Goal: Task Accomplishment & Management: Complete application form

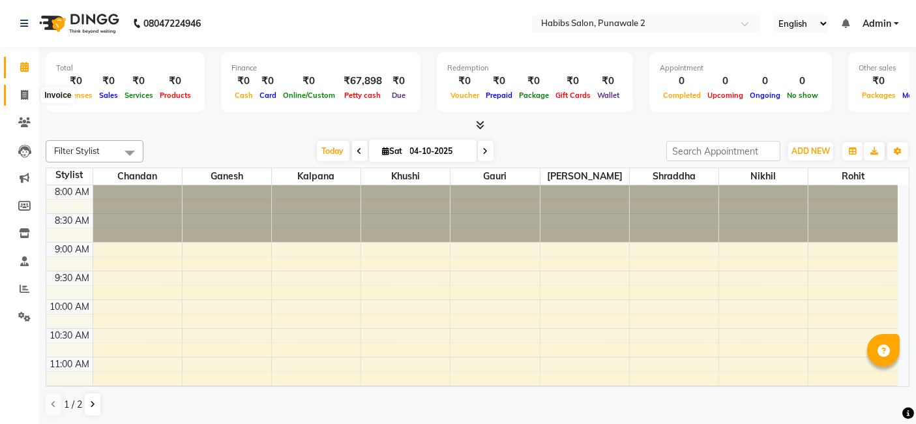
click at [21, 95] on icon at bounding box center [24, 95] width 7 height 10
select select "service"
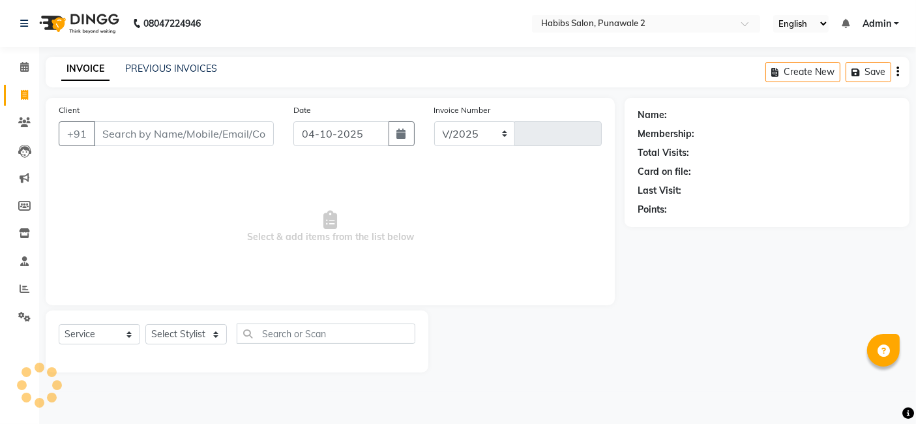
select select "8475"
type input "1579"
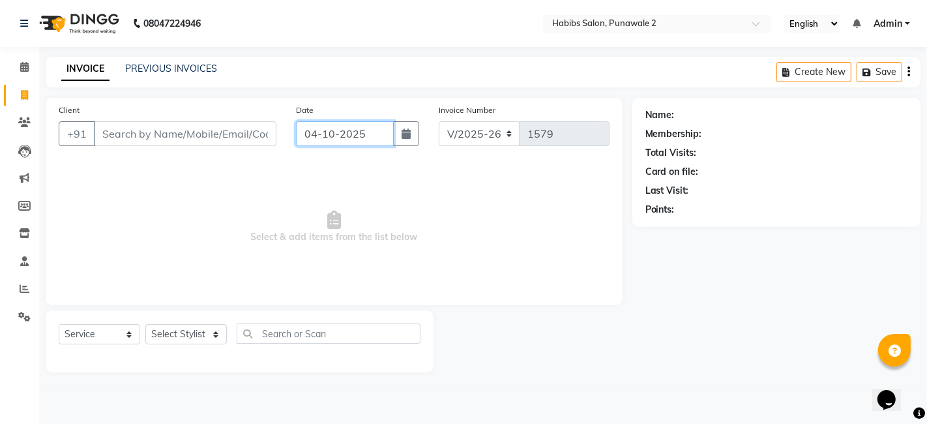
click at [312, 135] on input "04-10-2025" at bounding box center [345, 133] width 98 height 25
select select "10"
select select "2025"
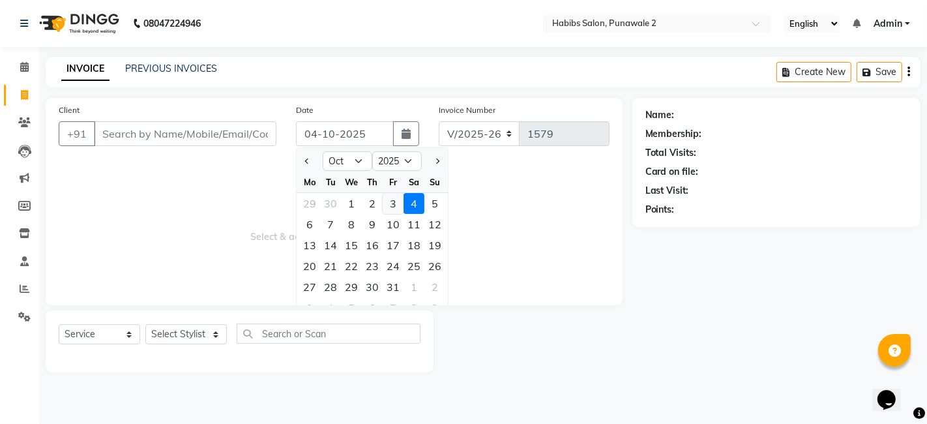
click at [396, 205] on div "3" at bounding box center [393, 203] width 21 height 21
type input "03-10-2025"
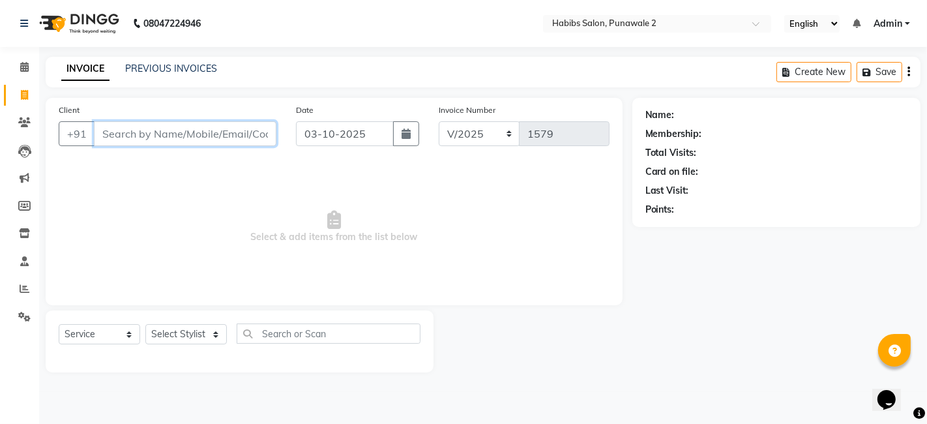
click at [211, 132] on input "Client" at bounding box center [185, 133] width 182 height 25
click at [211, 132] on input "r" at bounding box center [185, 133] width 182 height 25
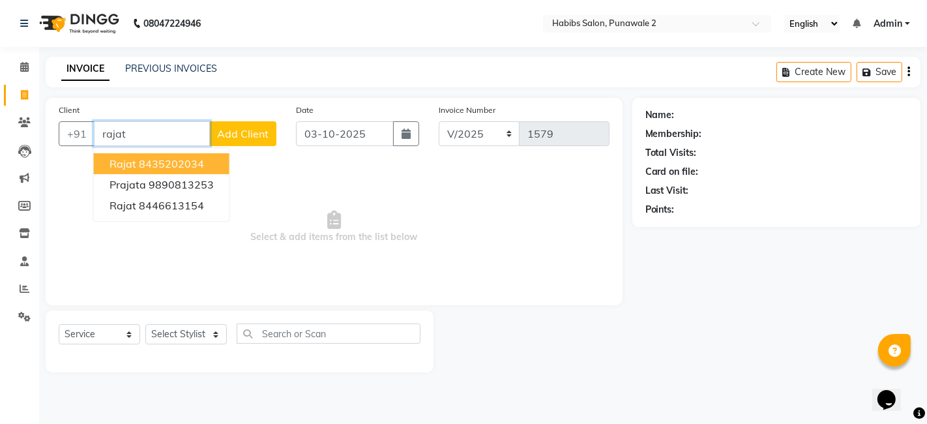
type input "rajat"
click at [245, 118] on div "Client +91 rajat rajat 8435202034 prajata 9890813253 rajat 8446613154 Add Client" at bounding box center [167, 129] width 237 height 53
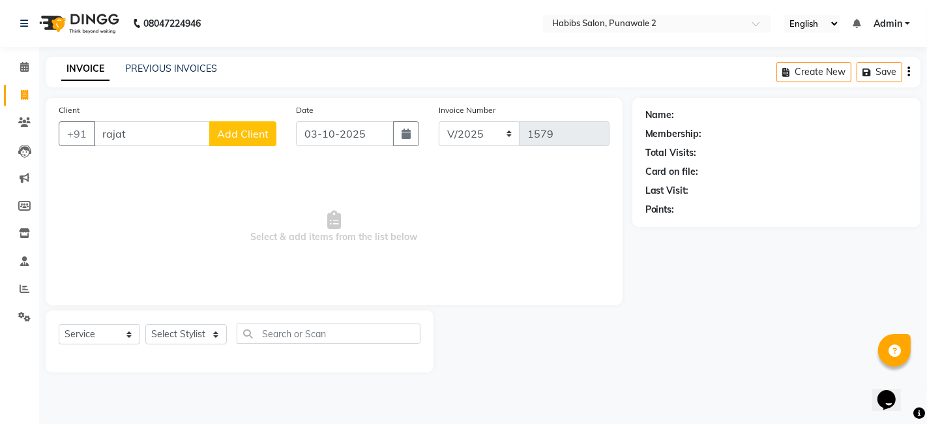
click at [250, 128] on span "Add Client" at bounding box center [242, 133] width 51 height 13
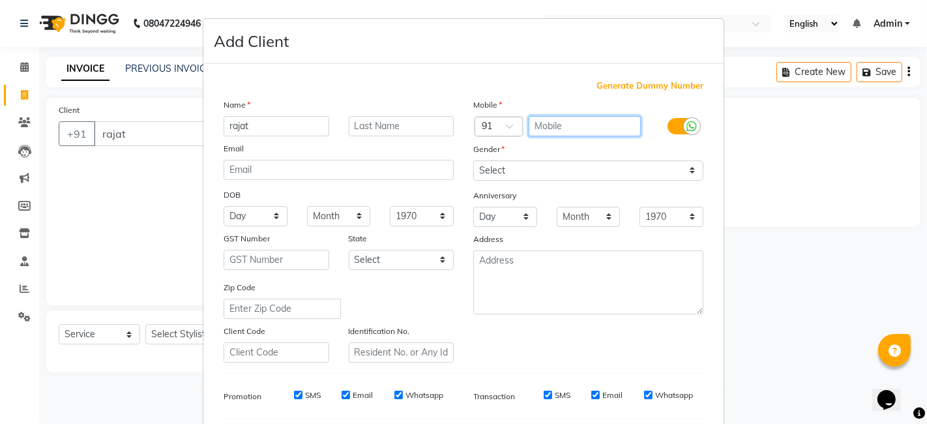
click at [577, 125] on input "text" at bounding box center [585, 126] width 113 height 20
type input "8700053137"
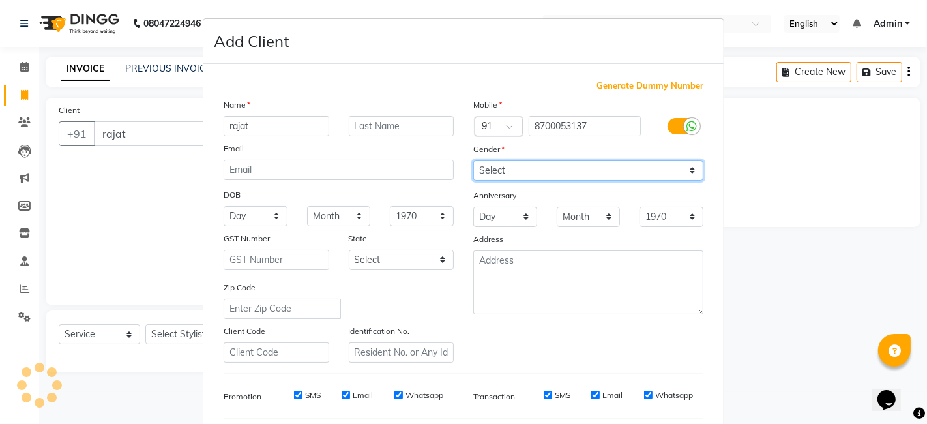
click at [525, 170] on select "Select [DEMOGRAPHIC_DATA] [DEMOGRAPHIC_DATA] Other Prefer Not To Say" at bounding box center [588, 170] width 230 height 20
select select "[DEMOGRAPHIC_DATA]"
click at [473, 160] on select "Select [DEMOGRAPHIC_DATA] [DEMOGRAPHIC_DATA] Other Prefer Not To Say" at bounding box center [588, 170] width 230 height 20
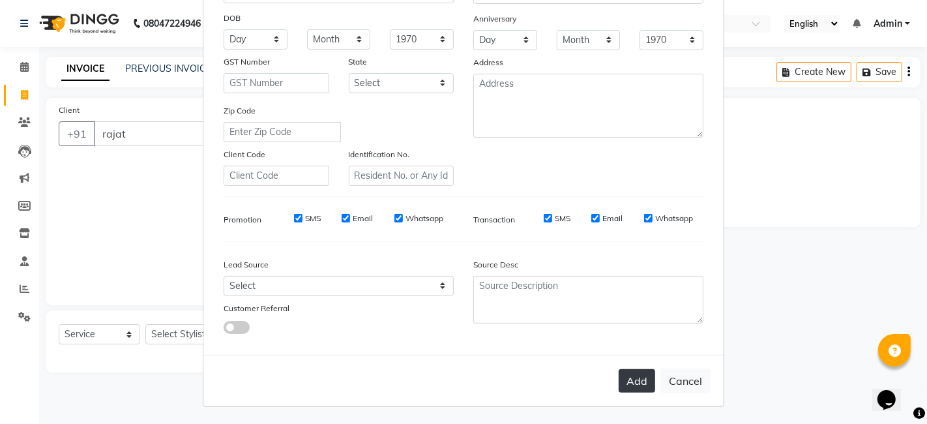
click at [627, 377] on button "Add" at bounding box center [637, 380] width 36 height 23
type input "8700053137"
select select
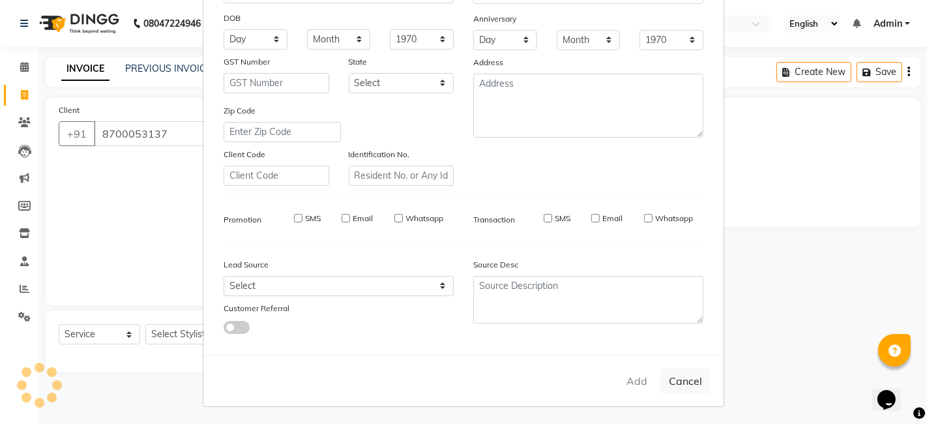
select select
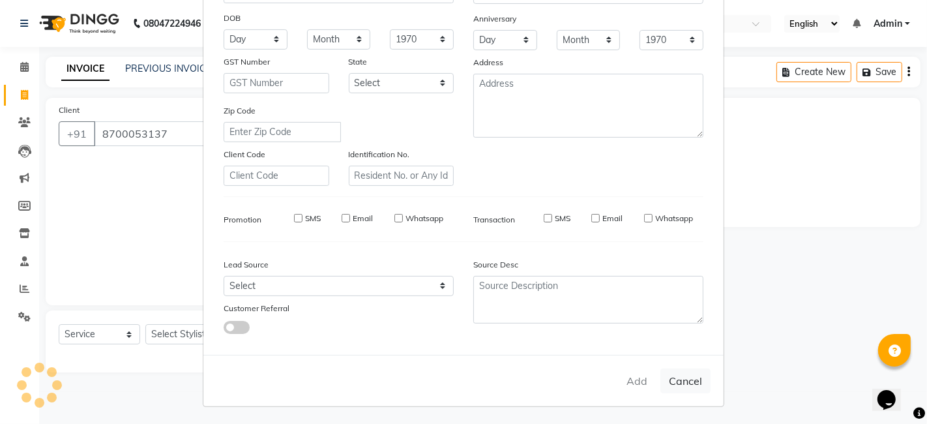
checkbox input "false"
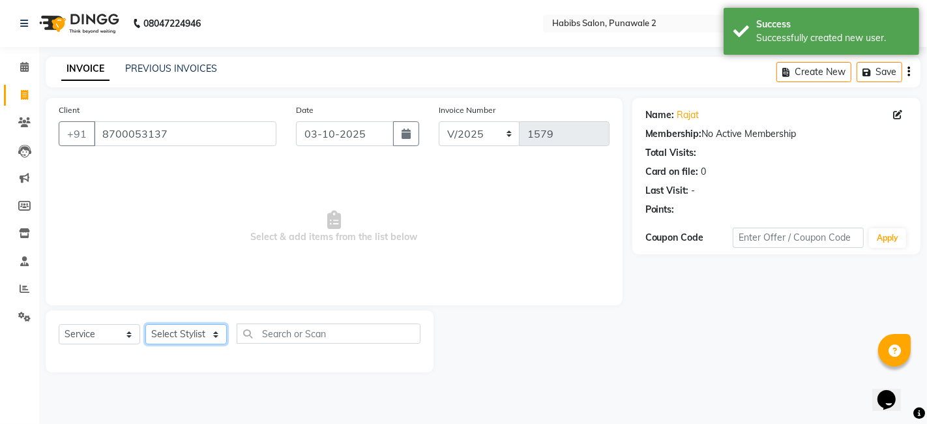
click at [207, 330] on select "Select Stylist Chandan Ganesh Gauri [PERSON_NAME] [PERSON_NAME] nikhil rohit [P…" at bounding box center [185, 334] width 81 height 20
select select "82974"
click at [145, 324] on select "Select Stylist Chandan Ganesh Gauri [PERSON_NAME] [PERSON_NAME] nikhil rohit [P…" at bounding box center [185, 334] width 81 height 20
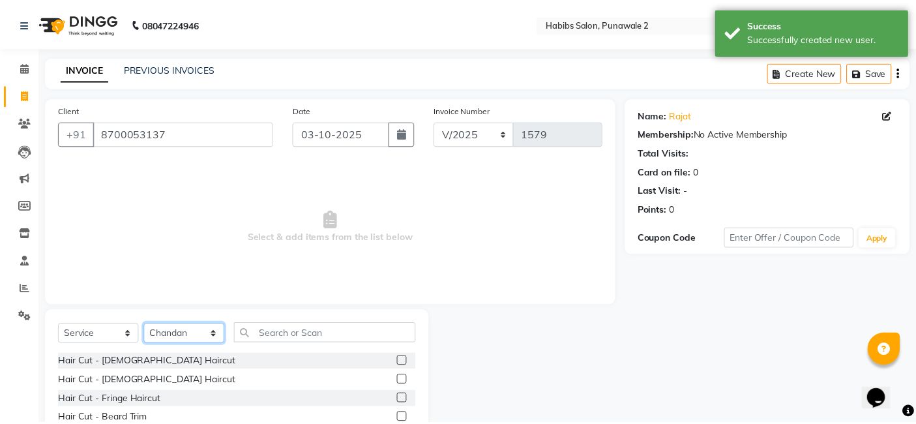
scroll to position [98, 0]
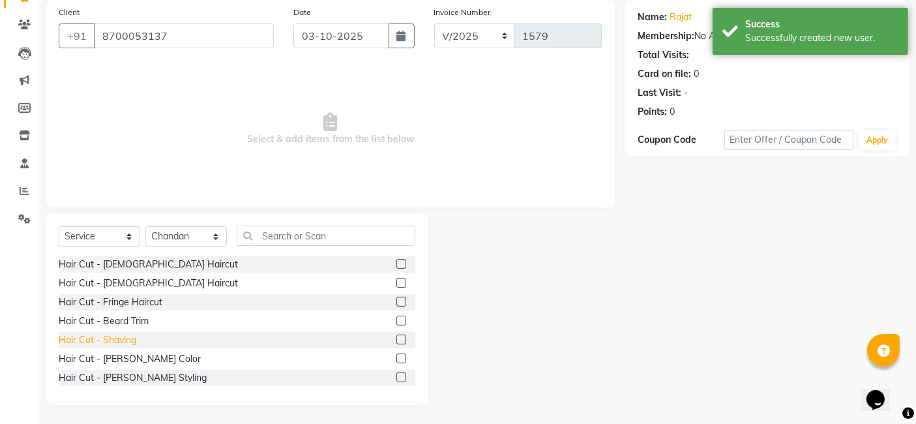
click at [123, 335] on div "Hair Cut - Shaving" at bounding box center [98, 340] width 78 height 14
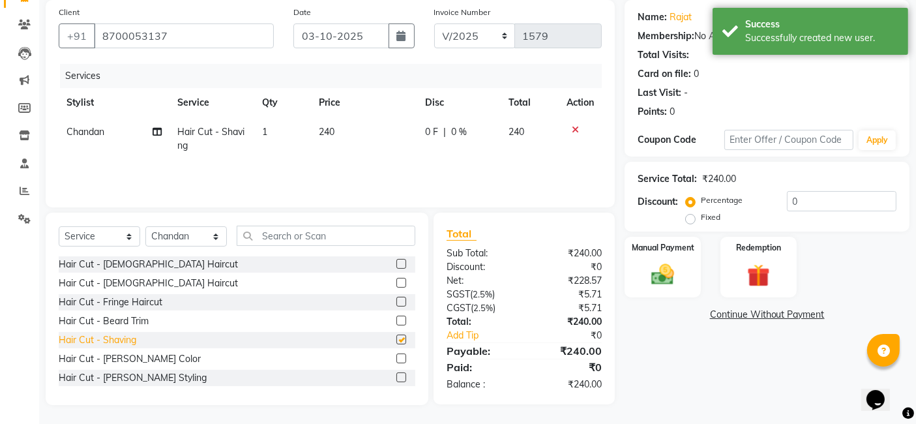
checkbox input "false"
click at [354, 129] on td "240" at bounding box center [364, 138] width 106 height 43
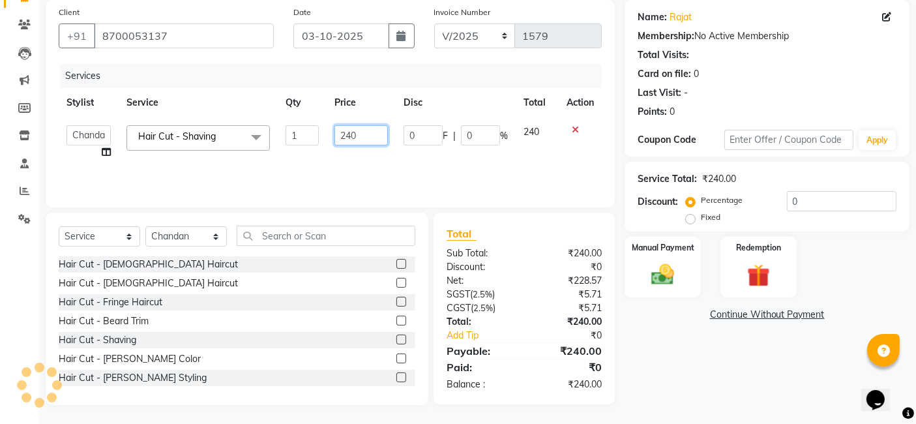
click at [368, 130] on input "240" at bounding box center [360, 135] width 53 height 20
type input "2"
type input "400"
click at [669, 250] on label "Manual Payment" at bounding box center [662, 247] width 65 height 12
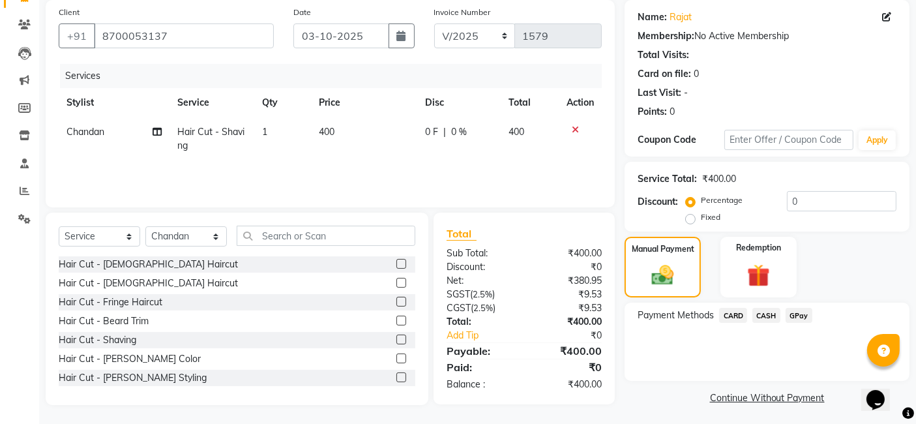
click at [776, 317] on span "CASH" at bounding box center [766, 315] width 28 height 15
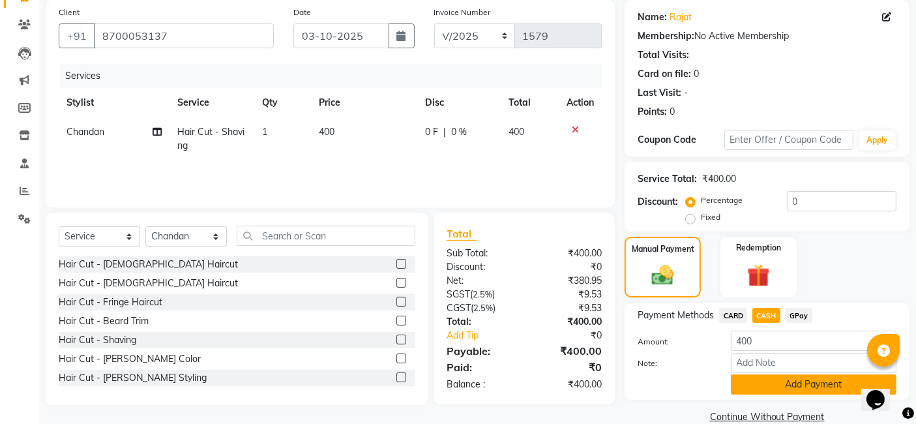
click at [771, 383] on button "Add Payment" at bounding box center [814, 384] width 166 height 20
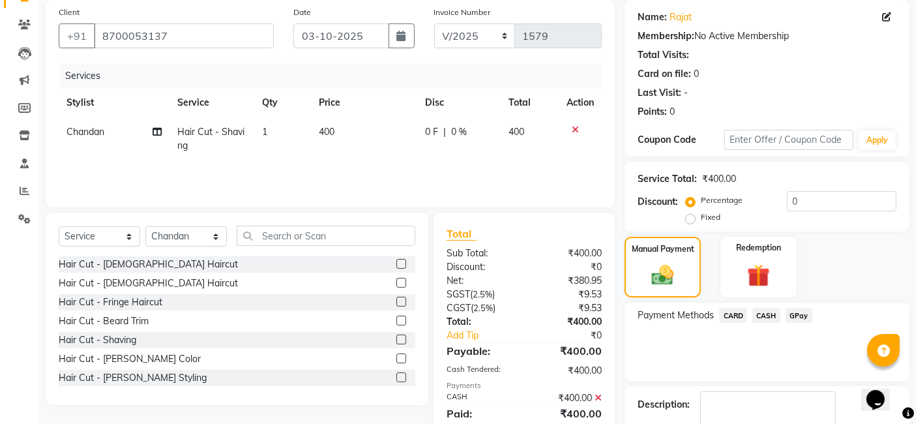
scroll to position [173, 0]
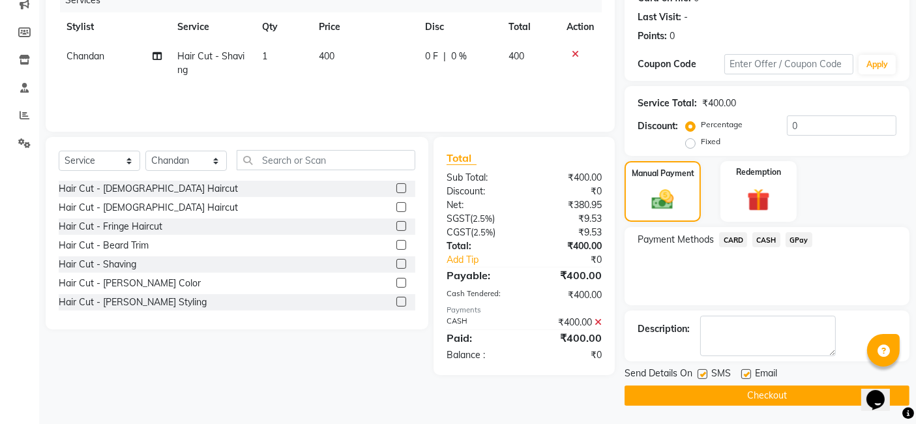
click at [766, 388] on button "Checkout" at bounding box center [766, 395] width 285 height 20
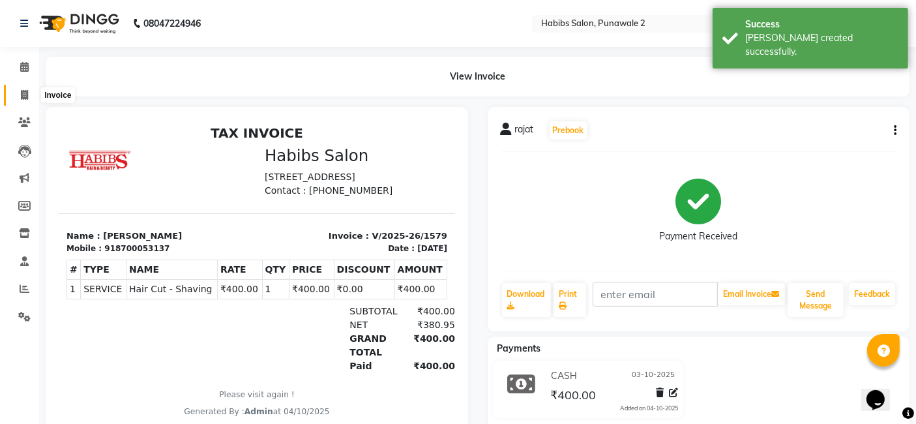
click at [25, 95] on icon at bounding box center [24, 95] width 7 height 10
select select "service"
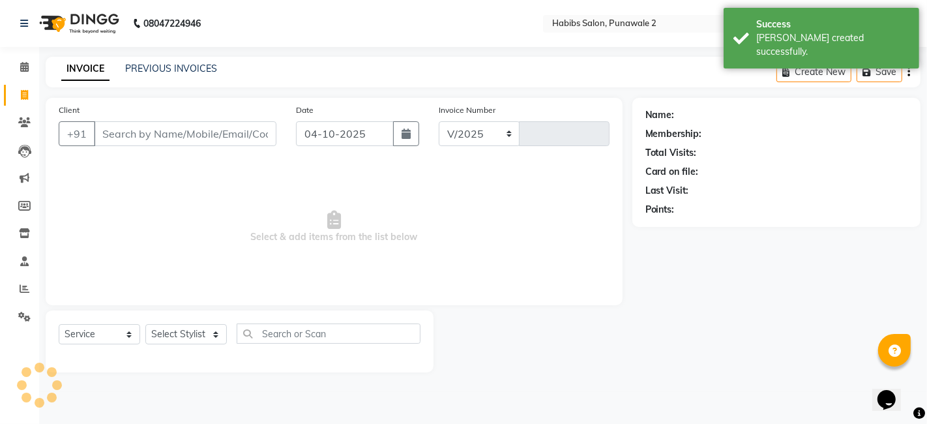
select select "8475"
type input "1580"
click at [336, 128] on input "04-10-2025" at bounding box center [345, 133] width 98 height 25
select select "10"
select select "2025"
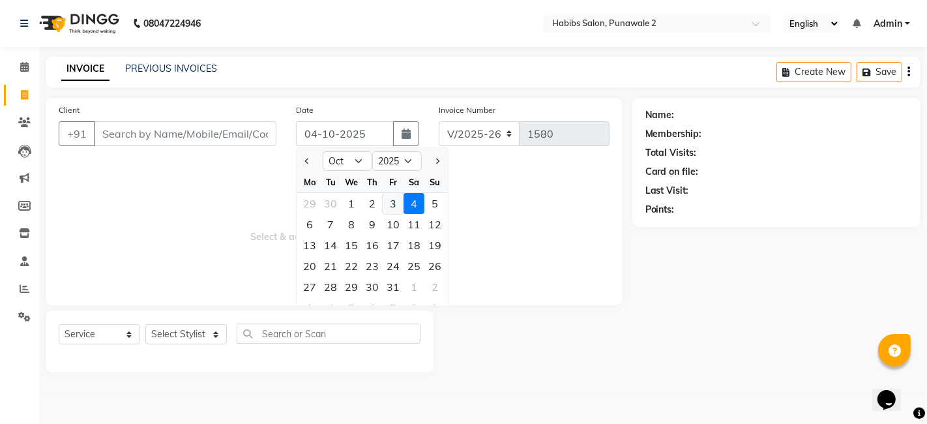
click at [394, 205] on div "3" at bounding box center [393, 203] width 21 height 21
type input "03-10-2025"
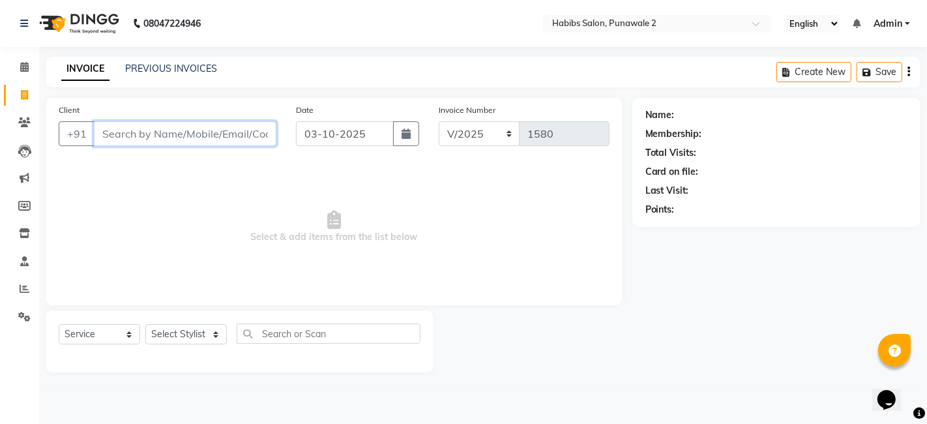
drag, startPoint x: 254, startPoint y: 136, endPoint x: 329, endPoint y: 198, distance: 98.1
click at [329, 198] on div "Client +91 Date [DATE] Invoice Number V/2025 V/[PHONE_NUMBER] Select & add item…" at bounding box center [334, 201] width 577 height 207
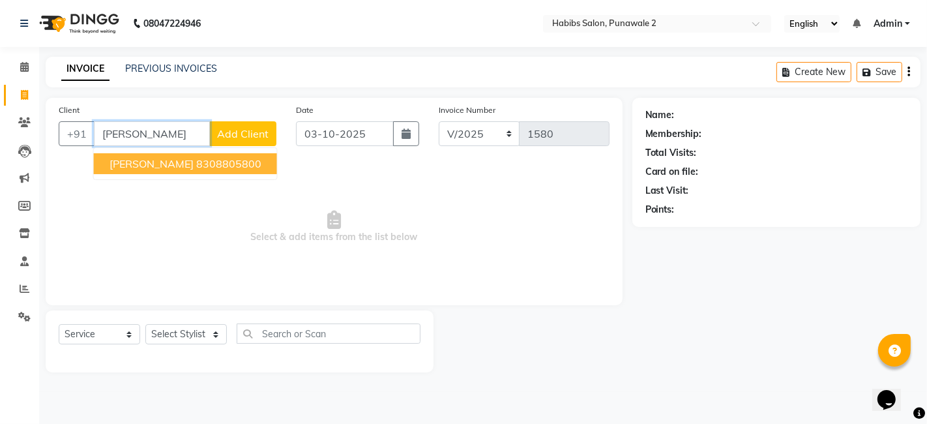
type input "[PERSON_NAME]"
click at [267, 127] on span "Add Client" at bounding box center [242, 133] width 51 height 13
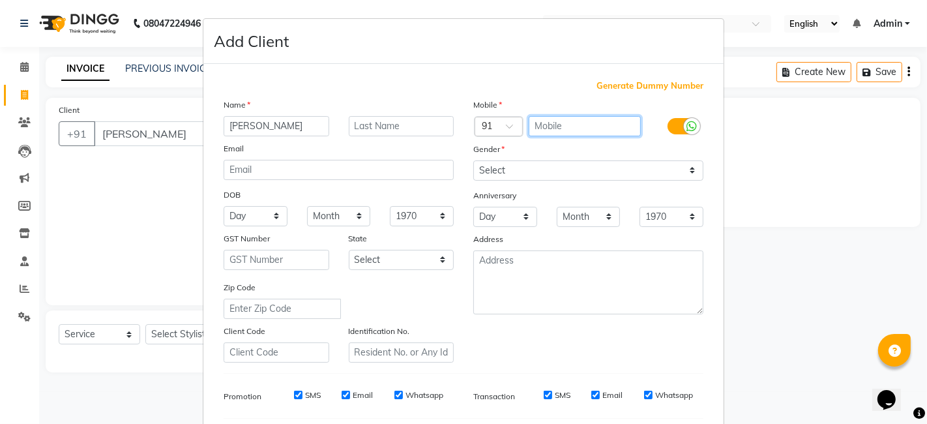
click at [561, 121] on input "text" at bounding box center [585, 126] width 113 height 20
type input "8805309415"
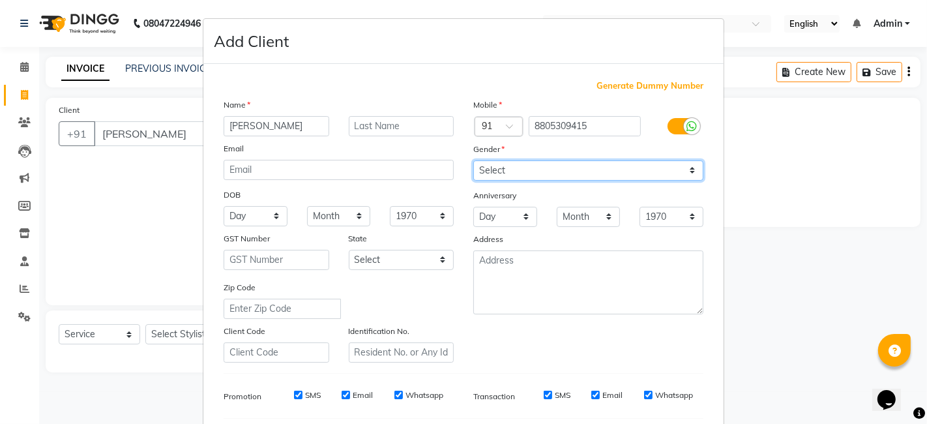
click at [495, 163] on select "Select [DEMOGRAPHIC_DATA] [DEMOGRAPHIC_DATA] Other Prefer Not To Say" at bounding box center [588, 170] width 230 height 20
select select "[DEMOGRAPHIC_DATA]"
click at [473, 160] on select "Select [DEMOGRAPHIC_DATA] [DEMOGRAPHIC_DATA] Other Prefer Not To Say" at bounding box center [588, 170] width 230 height 20
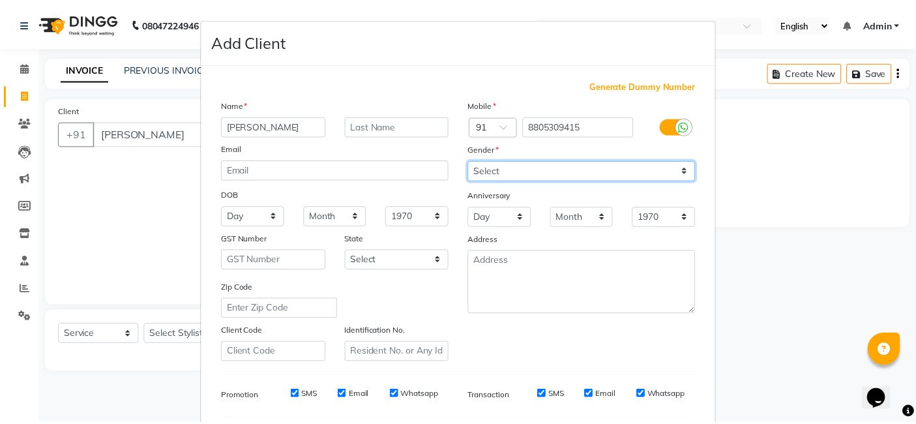
scroll to position [177, 0]
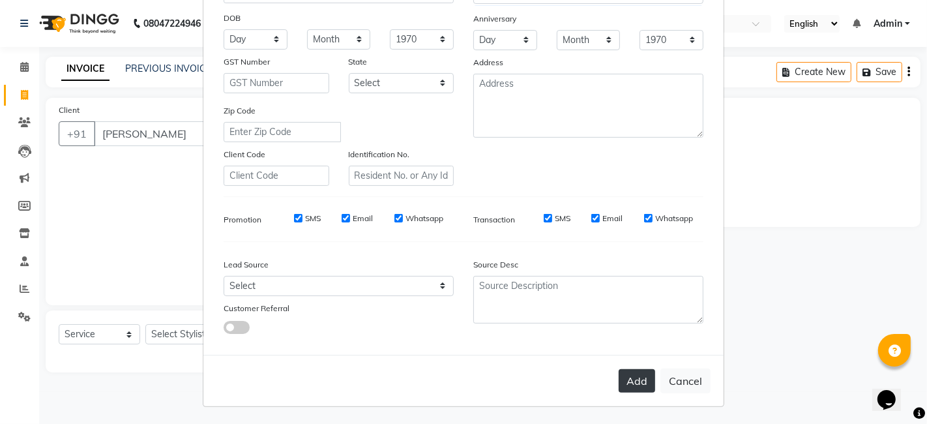
click at [622, 372] on button "Add" at bounding box center [637, 380] width 36 height 23
type input "8805309415"
select select
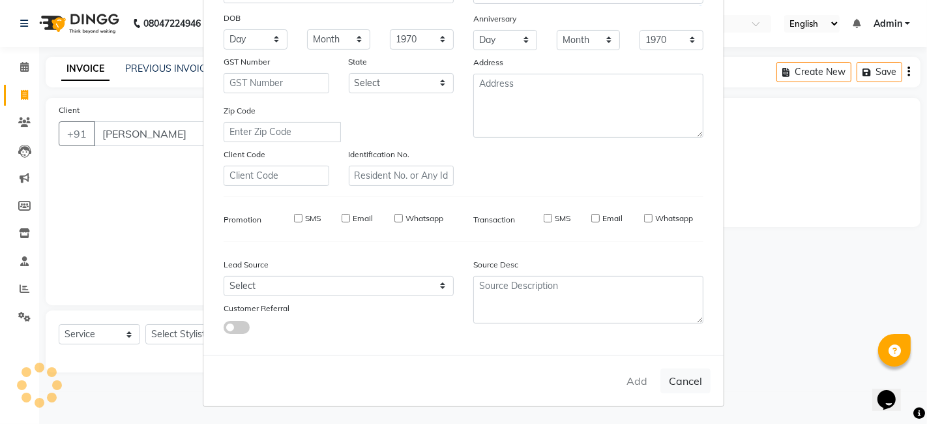
select select
checkbox input "false"
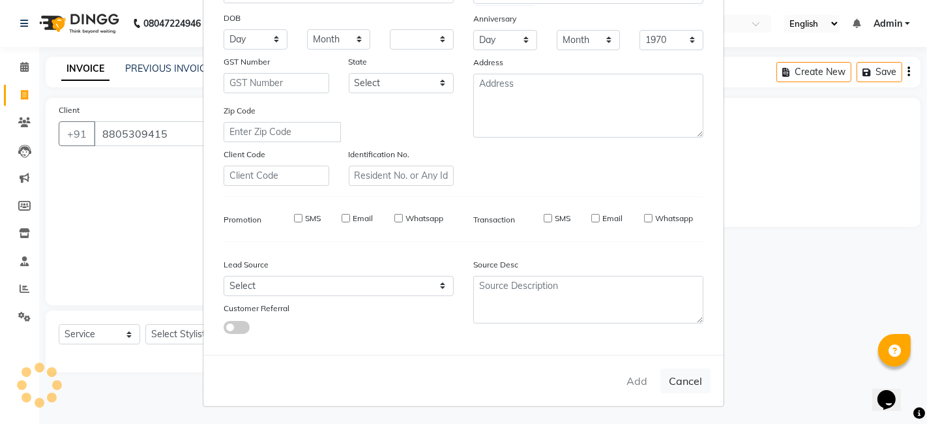
checkbox input "false"
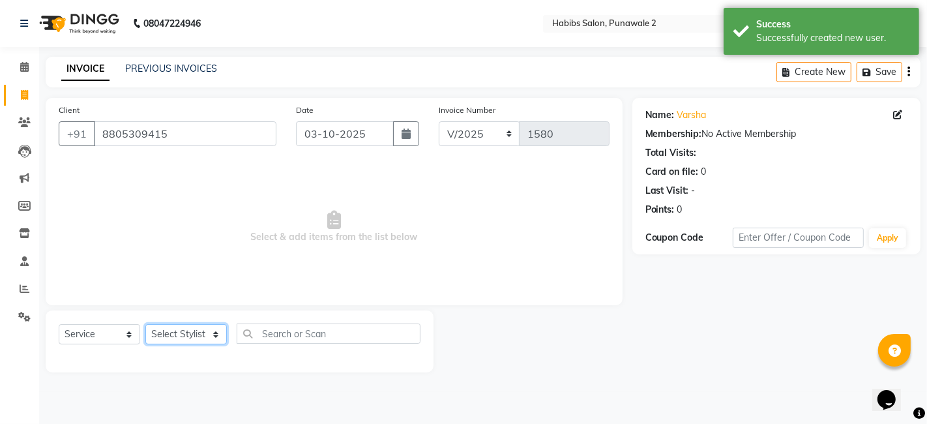
click at [191, 327] on select "Select Stylist Chandan Ganesh Gauri [PERSON_NAME] [PERSON_NAME] nikhil rohit [P…" at bounding box center [185, 334] width 81 height 20
select select "82974"
click at [145, 324] on select "Select Stylist Chandan Ganesh Gauri [PERSON_NAME] [PERSON_NAME] nikhil rohit [P…" at bounding box center [185, 334] width 81 height 20
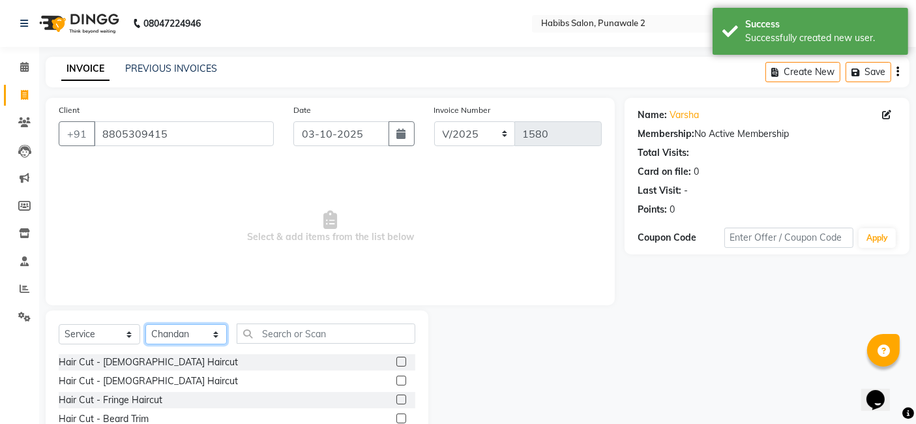
scroll to position [98, 0]
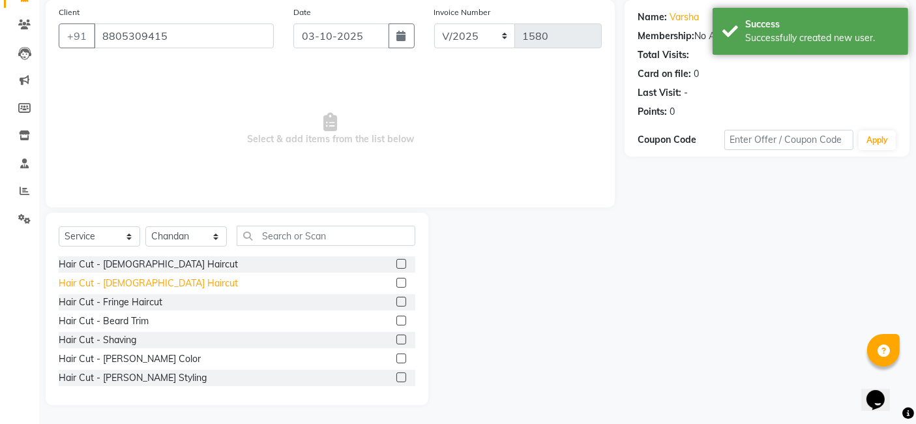
click at [142, 285] on div "Hair Cut - [DEMOGRAPHIC_DATA] Haircut" at bounding box center [148, 283] width 179 height 14
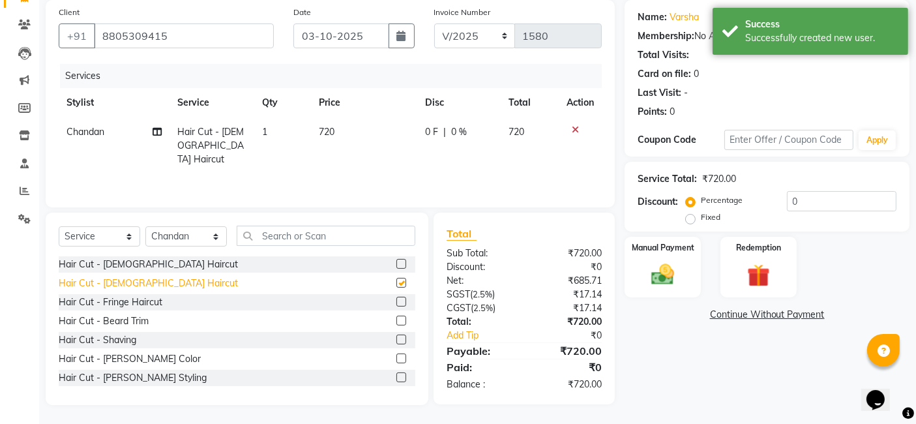
checkbox input "false"
click at [353, 122] on td "720" at bounding box center [364, 145] width 106 height 57
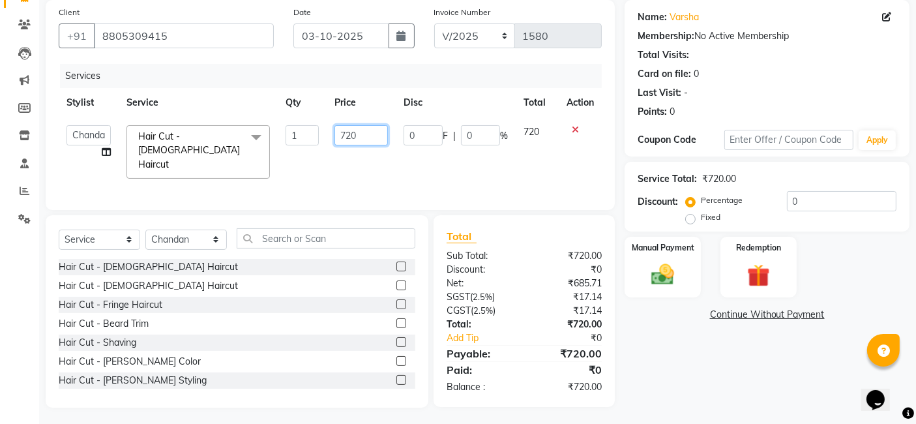
click at [369, 135] on input "720" at bounding box center [360, 135] width 53 height 20
type input "7"
type input "200"
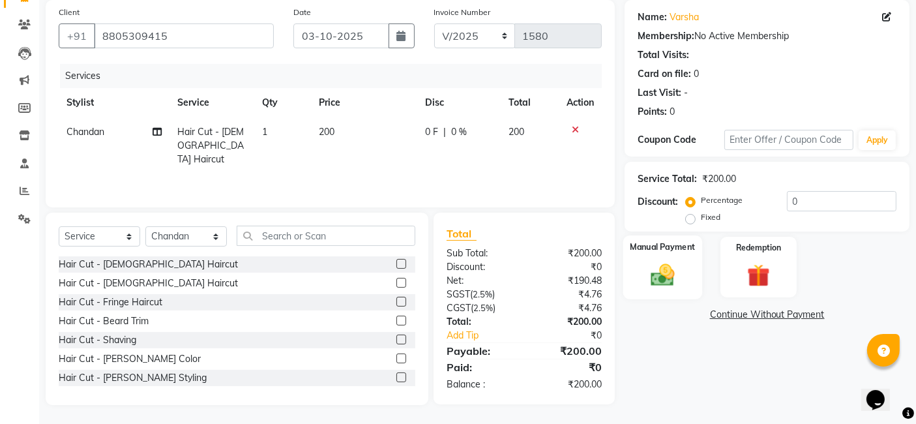
click at [676, 265] on img at bounding box center [662, 274] width 39 height 27
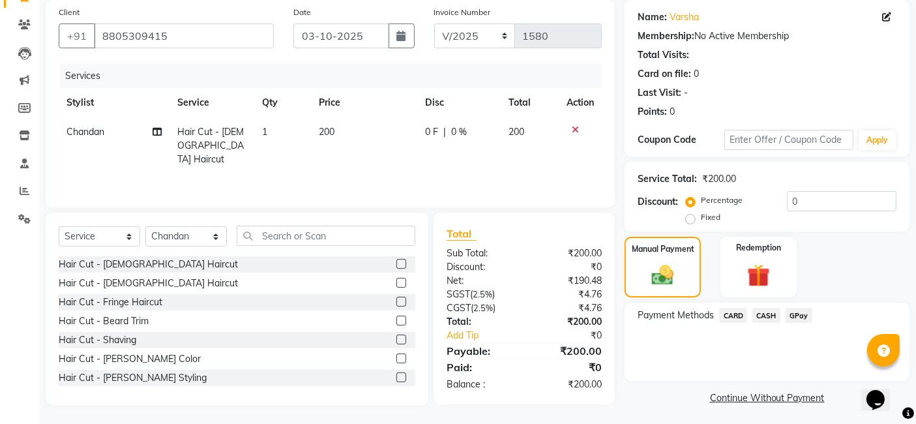
click at [796, 314] on span "GPay" at bounding box center [798, 315] width 27 height 15
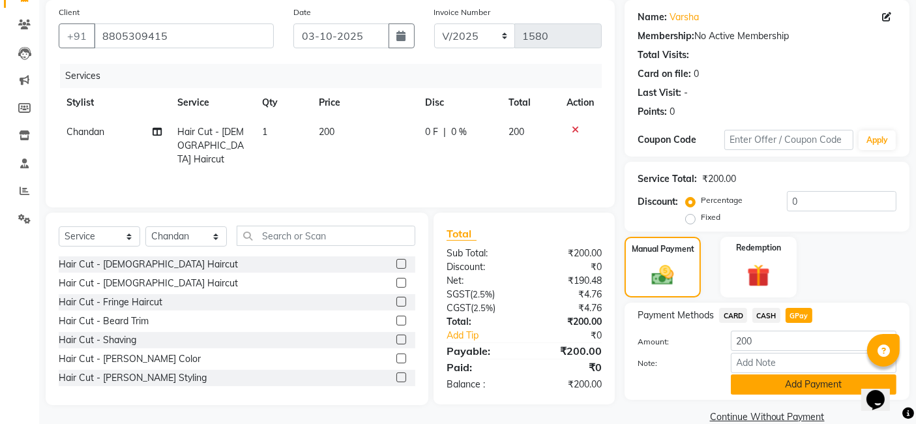
click at [787, 388] on button "Add Payment" at bounding box center [814, 384] width 166 height 20
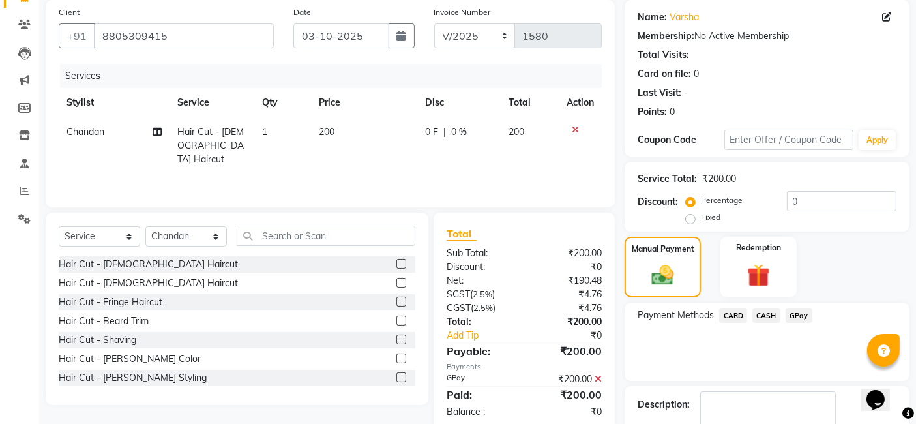
scroll to position [173, 0]
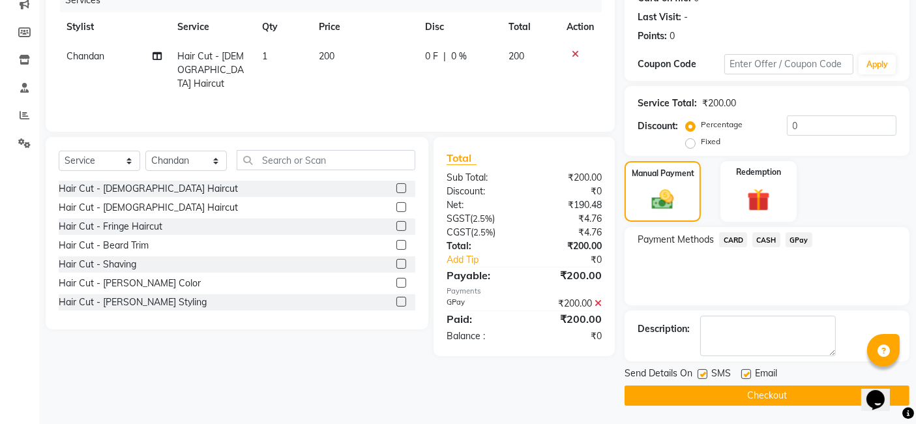
click at [778, 394] on button "Checkout" at bounding box center [766, 395] width 285 height 20
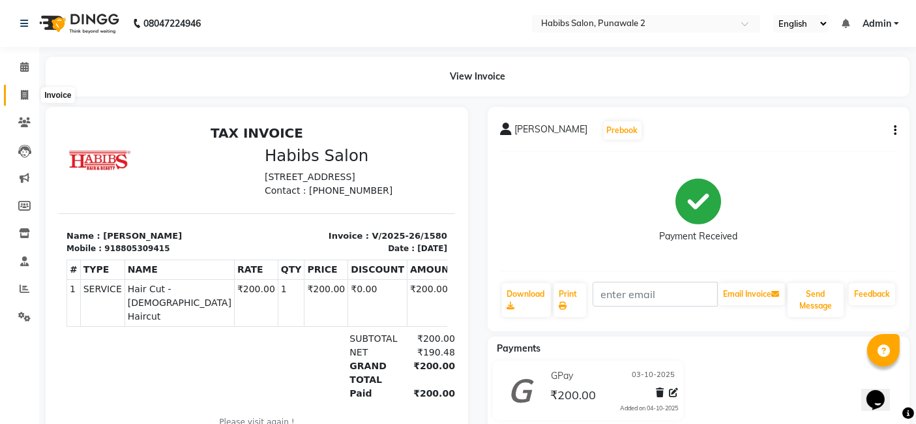
click at [24, 98] on icon at bounding box center [24, 95] width 7 height 10
select select "service"
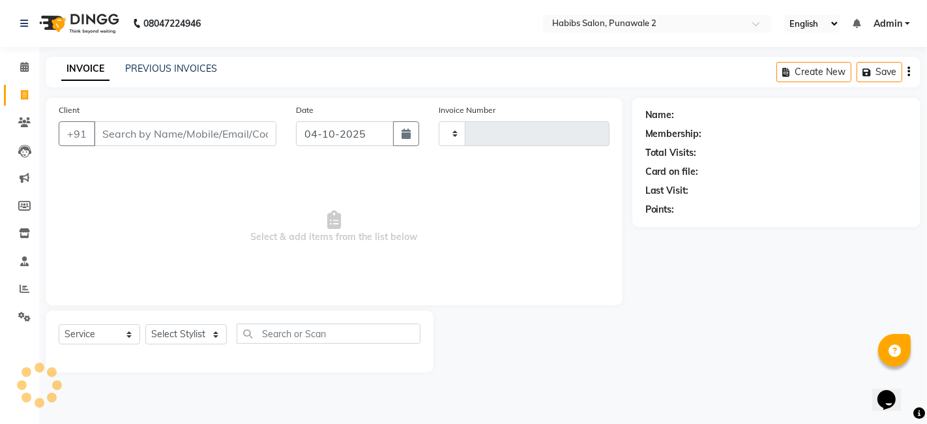
type input "1581"
select select "8475"
click at [349, 134] on input "04-10-2025" at bounding box center [345, 133] width 98 height 25
select select "10"
select select "2025"
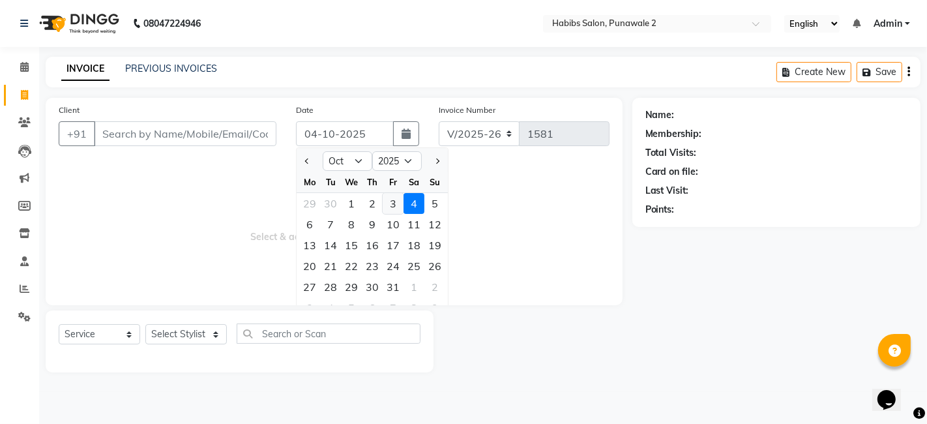
click at [390, 204] on div "3" at bounding box center [393, 203] width 21 height 21
type input "03-10-2025"
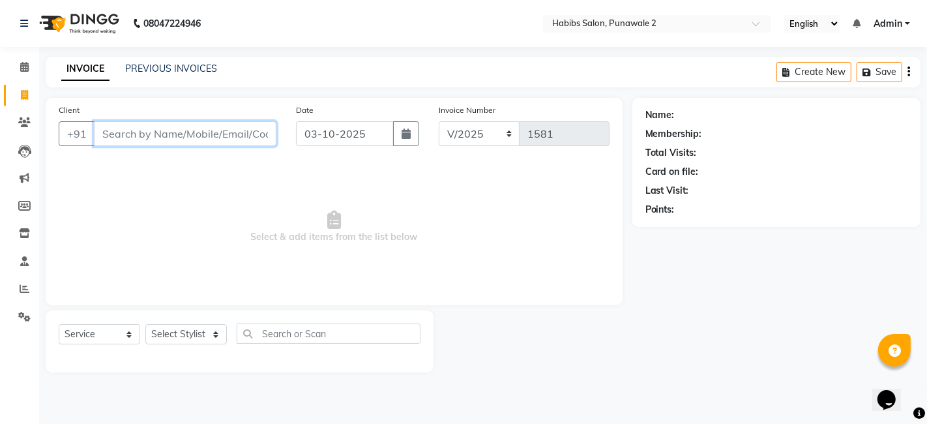
click at [218, 133] on input "Client" at bounding box center [185, 133] width 182 height 25
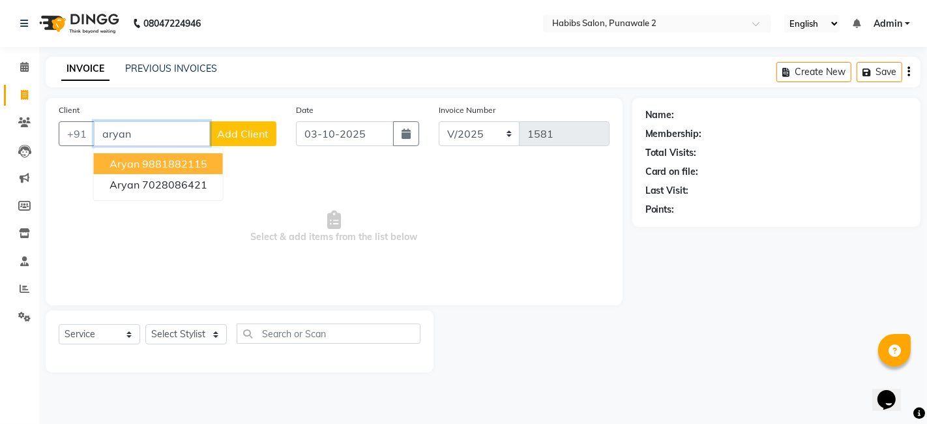
click at [181, 164] on ngb-highlight "9881882115" at bounding box center [174, 163] width 65 height 13
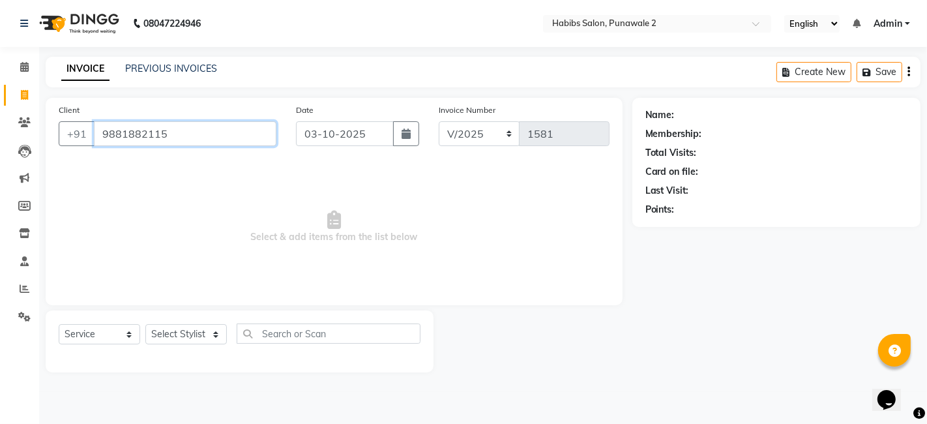
type input "9881882115"
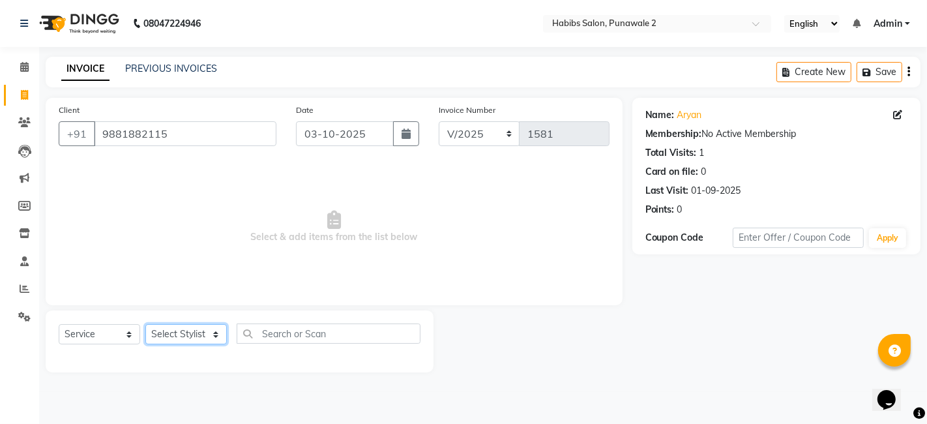
click at [172, 332] on select "Select Stylist Chandan Ganesh Gauri [PERSON_NAME] [PERSON_NAME] nikhil rohit [P…" at bounding box center [185, 334] width 81 height 20
select select "82973"
click at [145, 324] on select "Select Stylist Chandan Ganesh Gauri [PERSON_NAME] [PERSON_NAME] nikhil rohit [P…" at bounding box center [185, 334] width 81 height 20
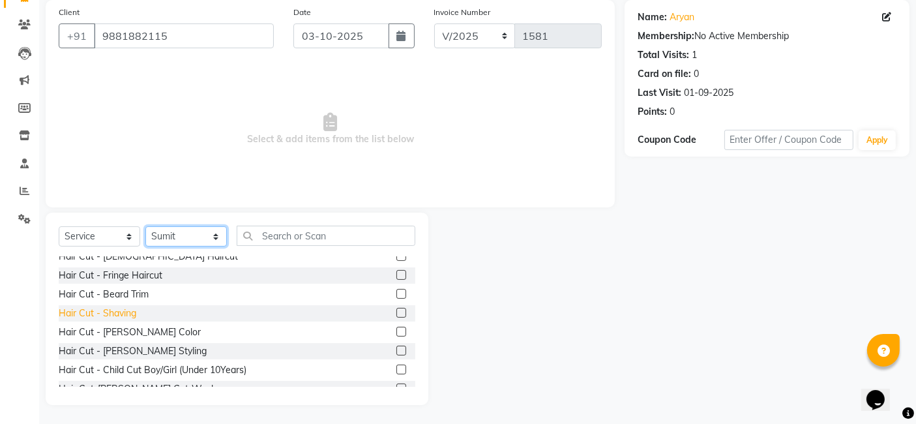
scroll to position [29, 0]
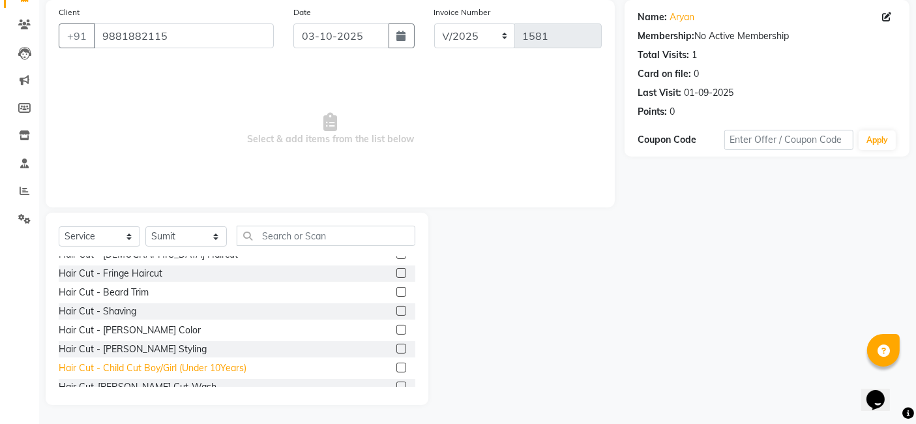
click at [134, 365] on div "Hair Cut - Child Cut Boy/Girl (Under 10Years)" at bounding box center [153, 368] width 188 height 14
checkbox input "false"
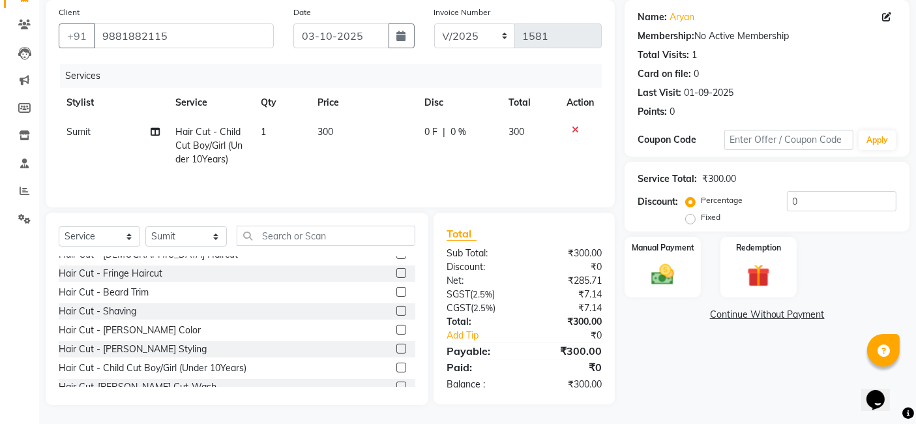
click at [344, 117] on td "300" at bounding box center [363, 145] width 107 height 57
select select "82973"
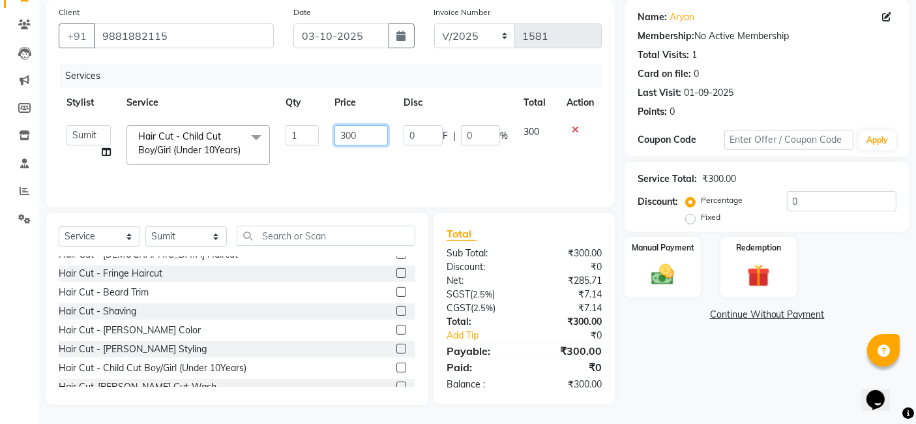
click at [368, 135] on input "300" at bounding box center [360, 135] width 53 height 20
type input "3"
type input "250"
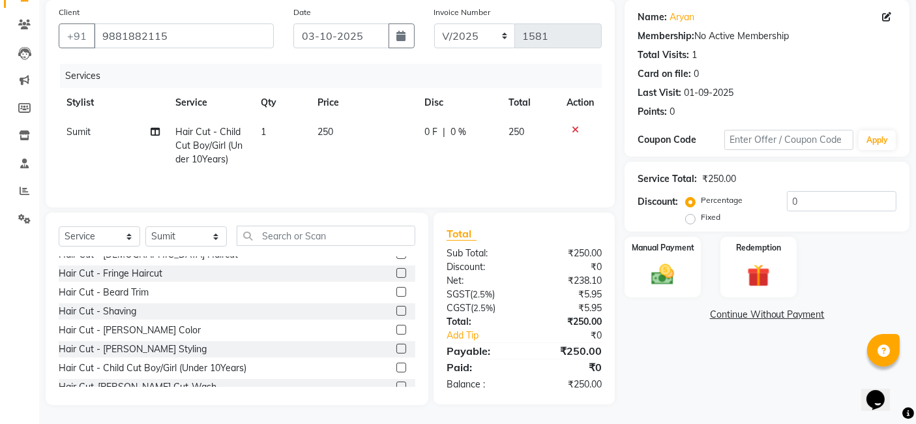
click at [507, 177] on div "Services Stylist Service Qty Price Disc Total Action Sumit Hair Cut - Child Cut…" at bounding box center [330, 129] width 543 height 130
click at [645, 250] on label "Manual Payment" at bounding box center [662, 247] width 65 height 12
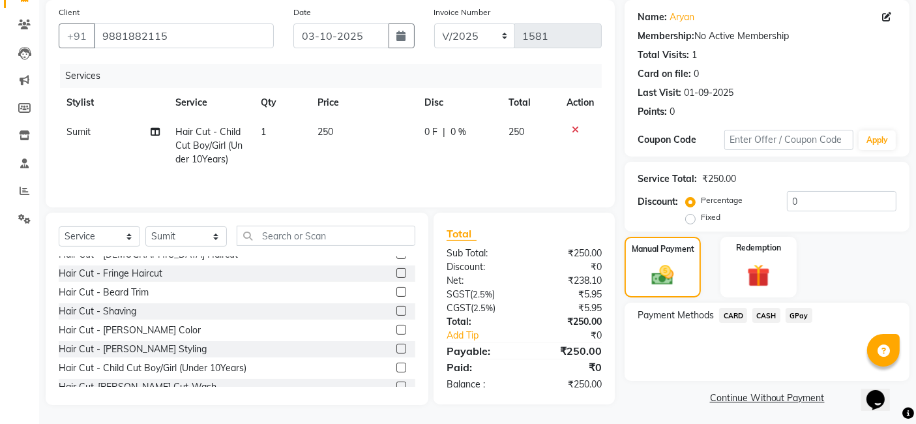
click at [803, 312] on span "GPay" at bounding box center [798, 315] width 27 height 15
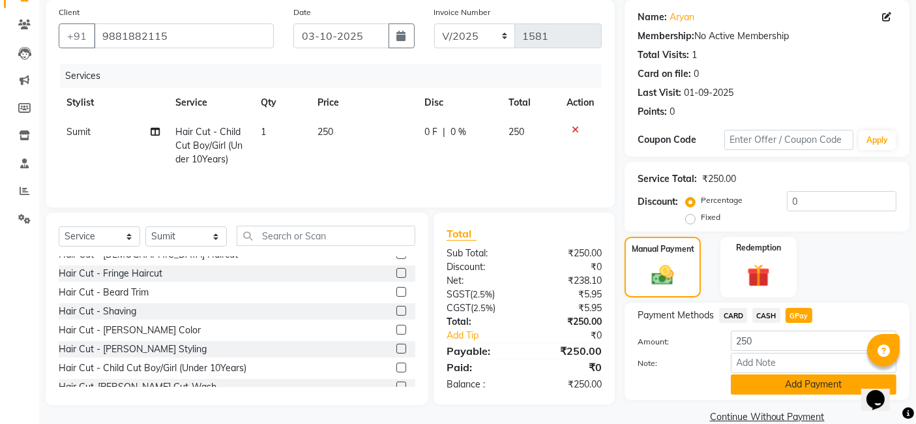
click at [780, 384] on button "Add Payment" at bounding box center [814, 384] width 166 height 20
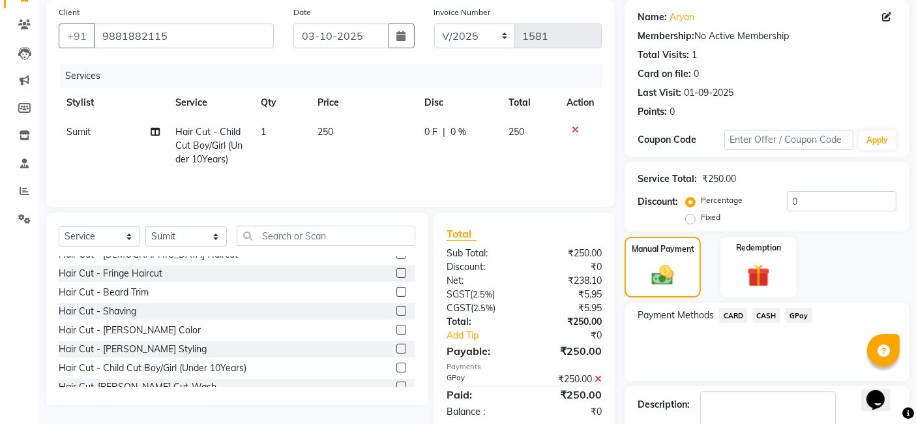
scroll to position [173, 0]
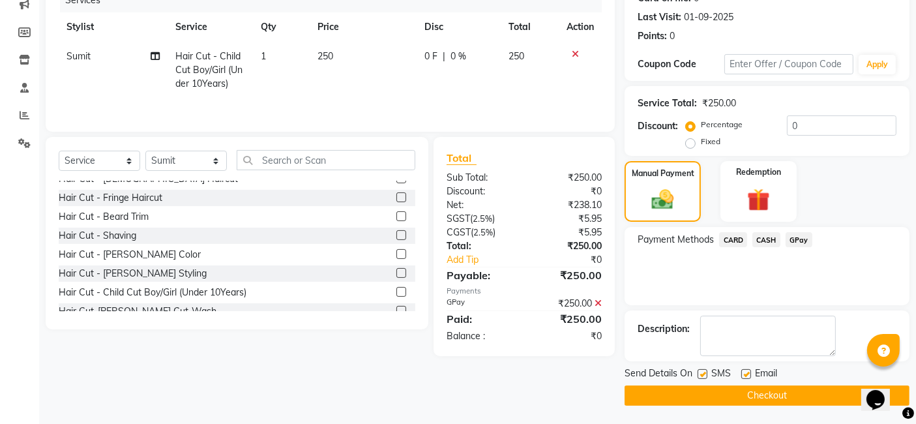
click at [766, 394] on button "Checkout" at bounding box center [766, 395] width 285 height 20
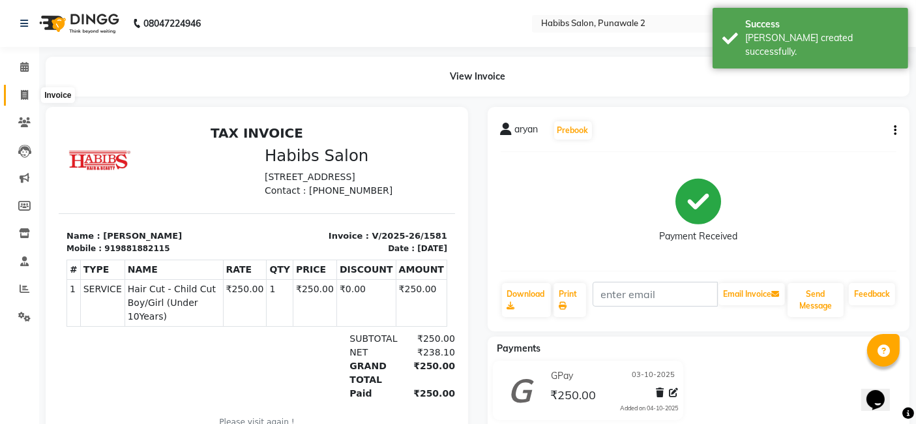
click at [27, 88] on span at bounding box center [24, 95] width 23 height 15
select select "service"
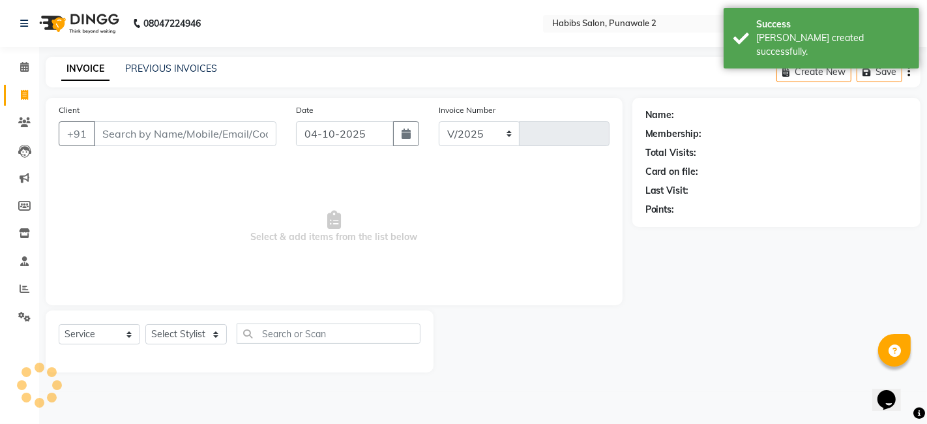
select select "8475"
type input "1582"
click at [351, 132] on input "04-10-2025" at bounding box center [345, 133] width 98 height 25
select select "10"
select select "2025"
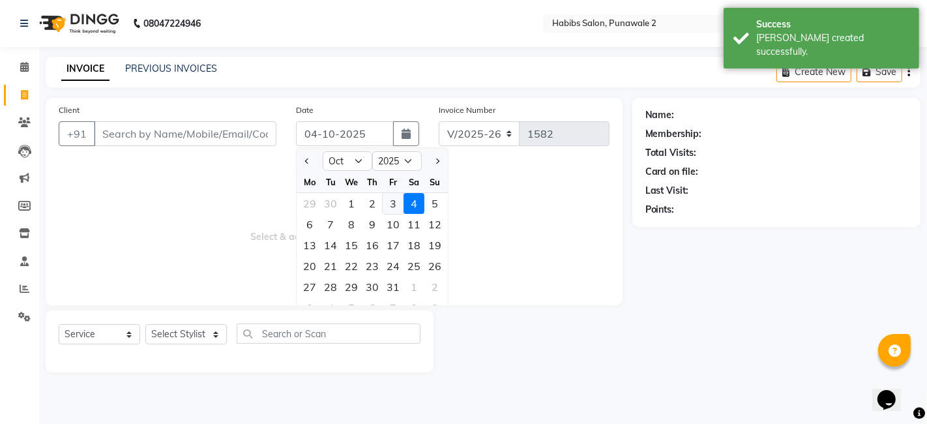
click at [389, 204] on div "3" at bounding box center [393, 203] width 21 height 21
type input "03-10-2025"
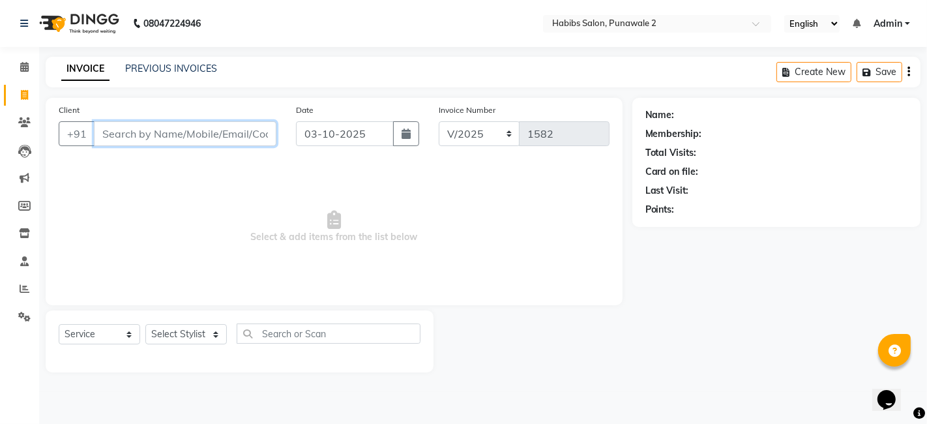
click at [251, 133] on input "Client" at bounding box center [185, 133] width 182 height 25
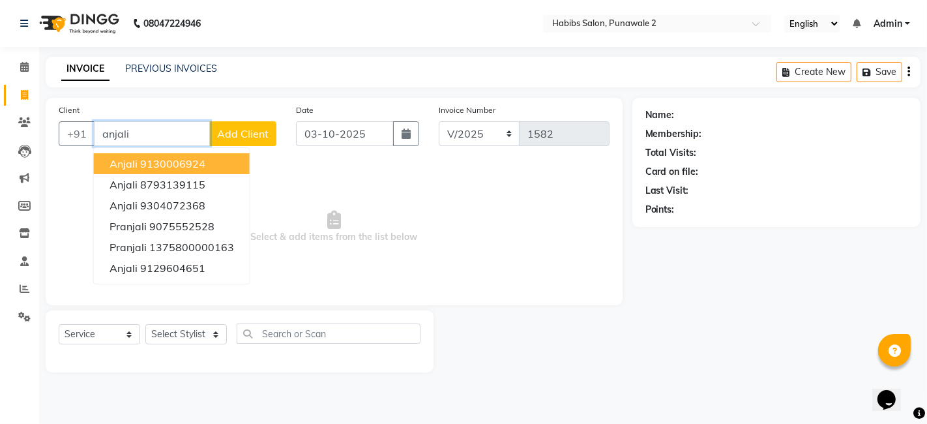
type input "anjali"
click at [243, 124] on button "Add Client" at bounding box center [242, 133] width 67 height 25
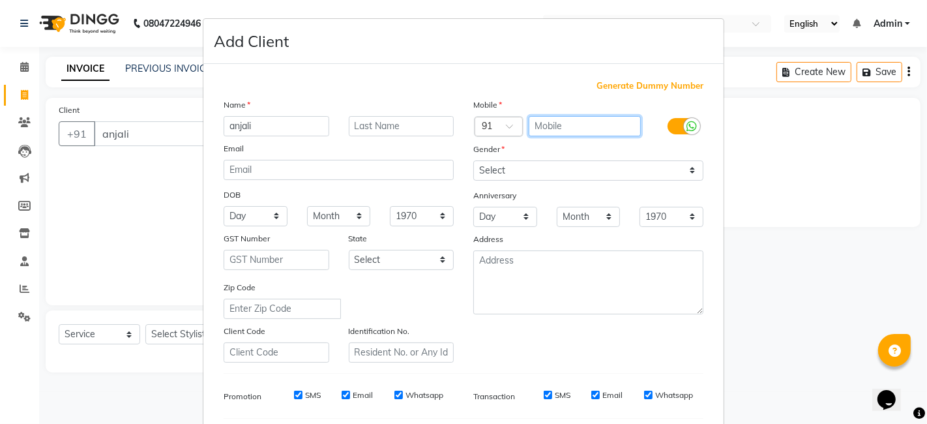
click at [594, 117] on input "text" at bounding box center [585, 126] width 113 height 20
click at [498, 70] on div "Generate Dummy Number Name anjali Email DOB Day 01 02 03 04 05 06 07 08 09 10 1…" at bounding box center [463, 297] width 520 height 467
click at [588, 127] on input "7206" at bounding box center [585, 126] width 113 height 20
type input "7206841161"
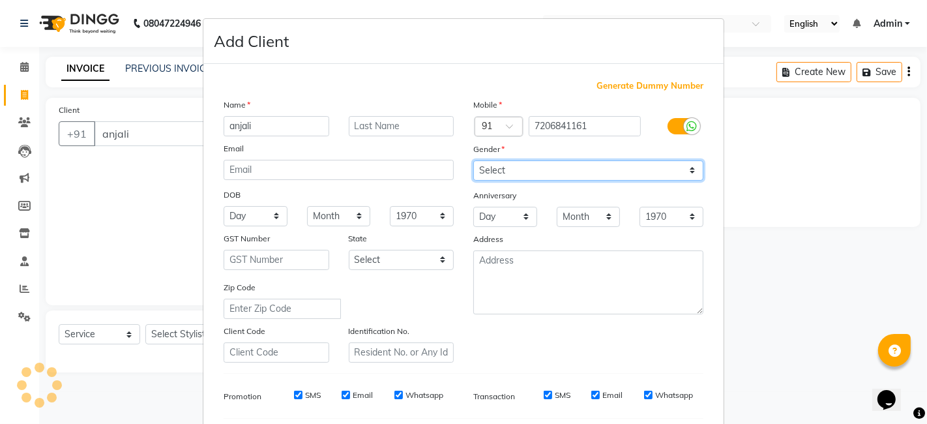
click at [554, 172] on select "Select [DEMOGRAPHIC_DATA] [DEMOGRAPHIC_DATA] Other Prefer Not To Say" at bounding box center [588, 170] width 230 height 20
select select "[DEMOGRAPHIC_DATA]"
click at [473, 160] on select "Select [DEMOGRAPHIC_DATA] [DEMOGRAPHIC_DATA] Other Prefer Not To Say" at bounding box center [588, 170] width 230 height 20
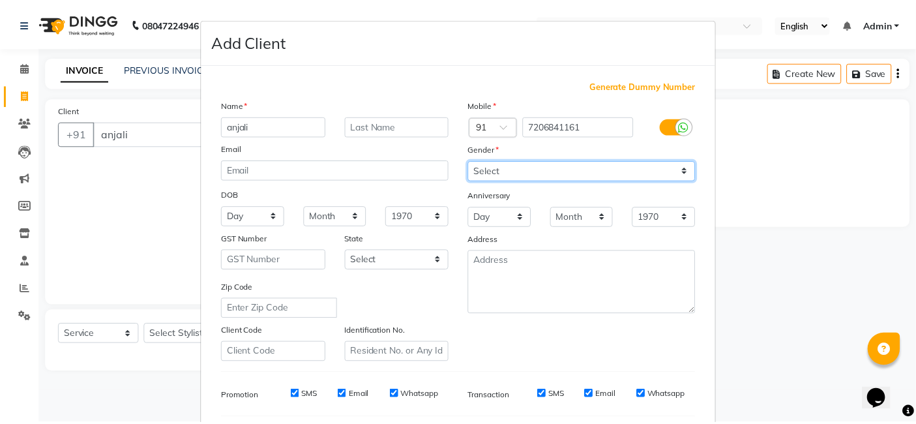
scroll to position [177, 0]
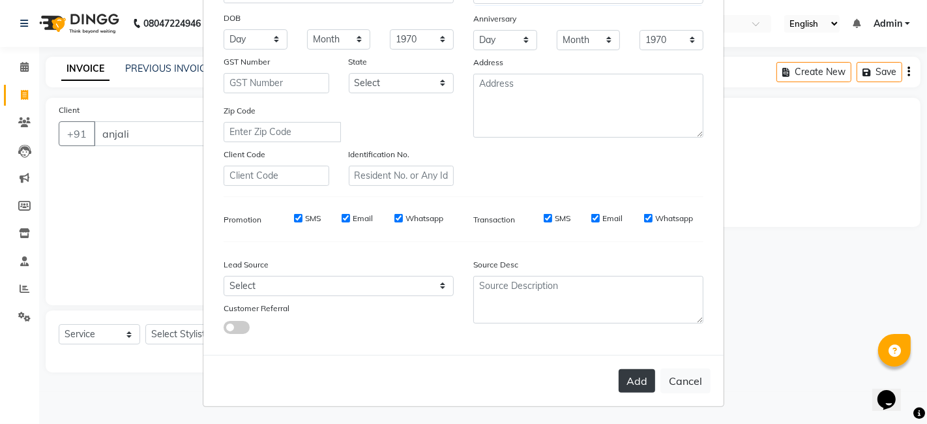
click at [629, 379] on button "Add" at bounding box center [637, 380] width 36 height 23
type input "7206841161"
select select
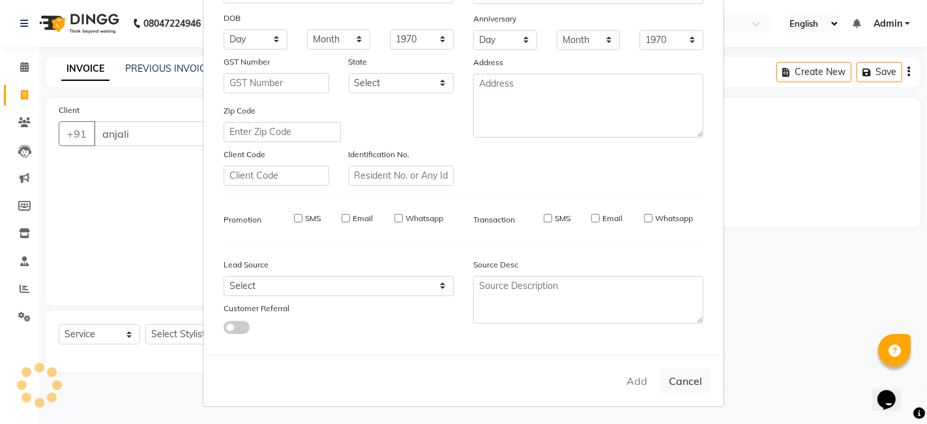
select select
checkbox input "false"
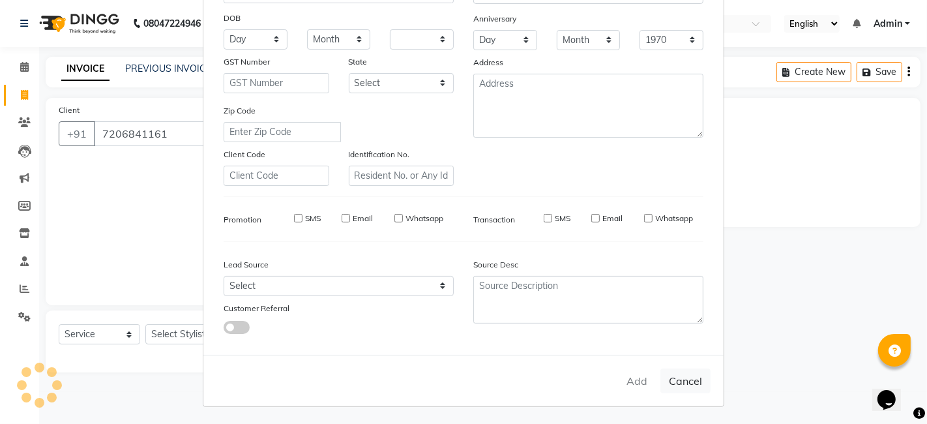
checkbox input "false"
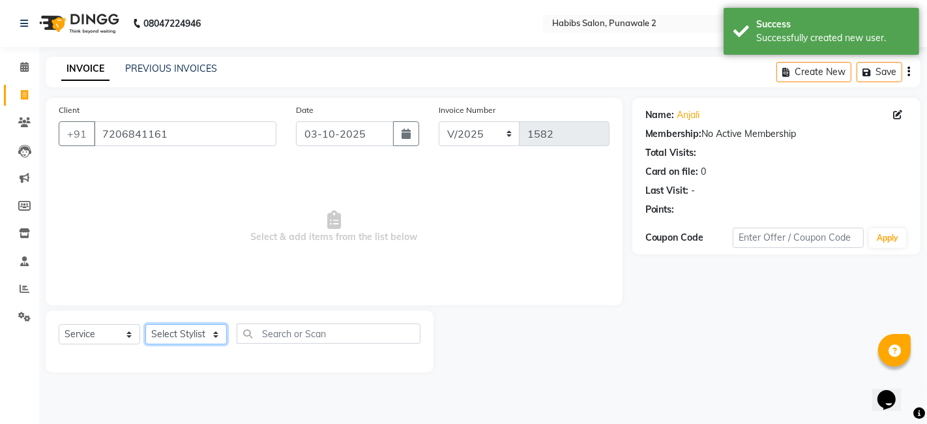
click at [186, 336] on select "Select Stylist Chandan Ganesh Gauri [PERSON_NAME] [PERSON_NAME] nikhil rohit [P…" at bounding box center [185, 334] width 81 height 20
select select "82974"
click at [145, 324] on select "Select Stylist Chandan Ganesh Gauri [PERSON_NAME] [PERSON_NAME] nikhil rohit [P…" at bounding box center [185, 334] width 81 height 20
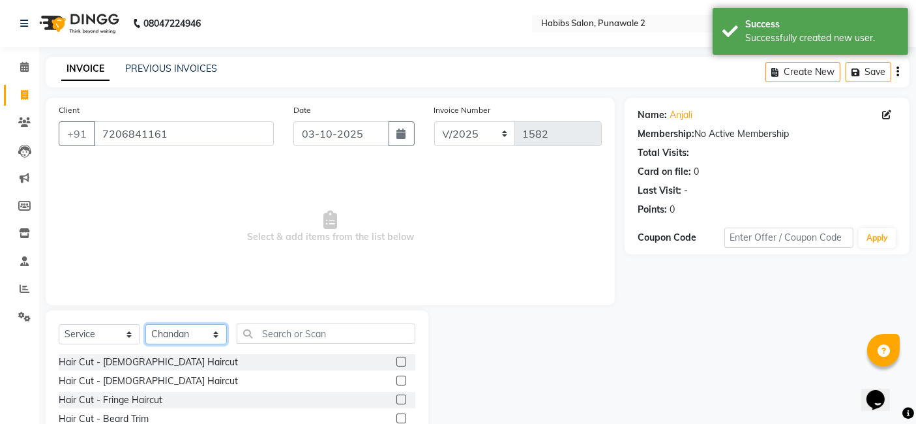
scroll to position [98, 0]
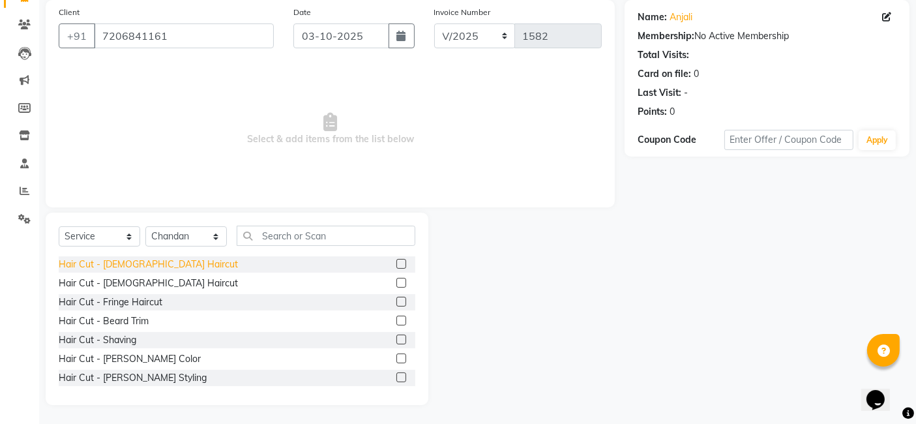
click at [125, 259] on div "Hair Cut - [DEMOGRAPHIC_DATA] Haircut" at bounding box center [148, 264] width 179 height 14
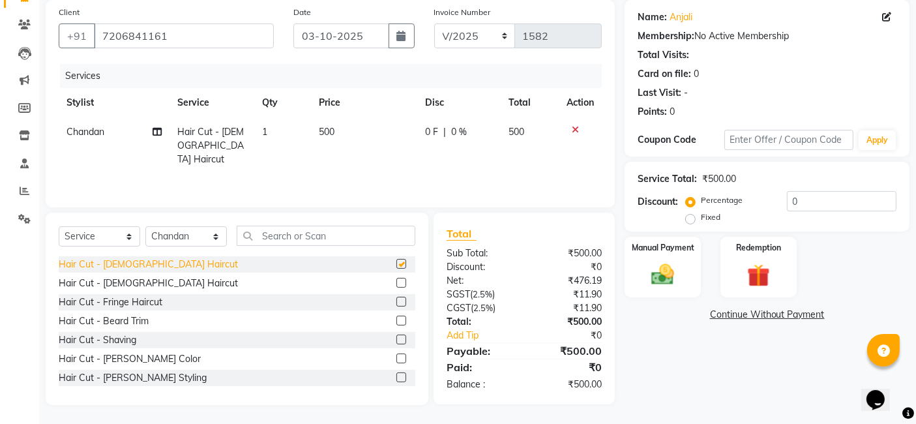
checkbox input "false"
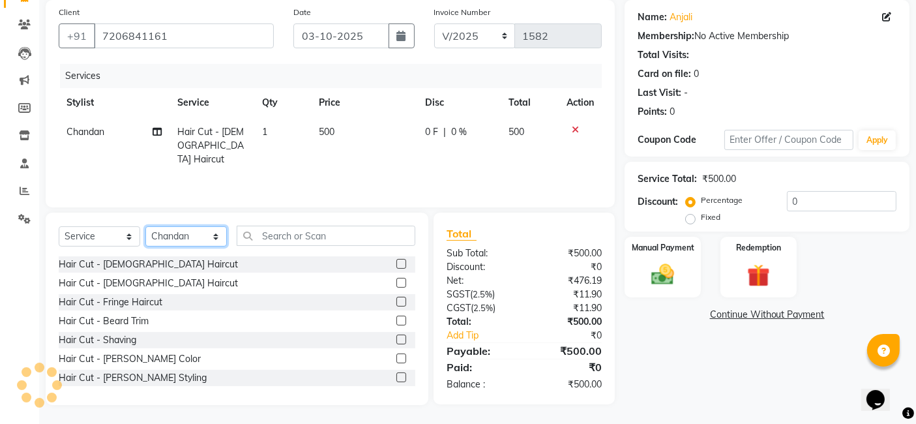
click at [187, 237] on select "Select Stylist Chandan Ganesh Gauri [PERSON_NAME] [PERSON_NAME] nikhil rohit [P…" at bounding box center [185, 236] width 81 height 20
select select "91532"
click at [145, 226] on select "Select Stylist Chandan Ganesh Gauri [PERSON_NAME] [PERSON_NAME] nikhil rohit [P…" at bounding box center [185, 236] width 81 height 20
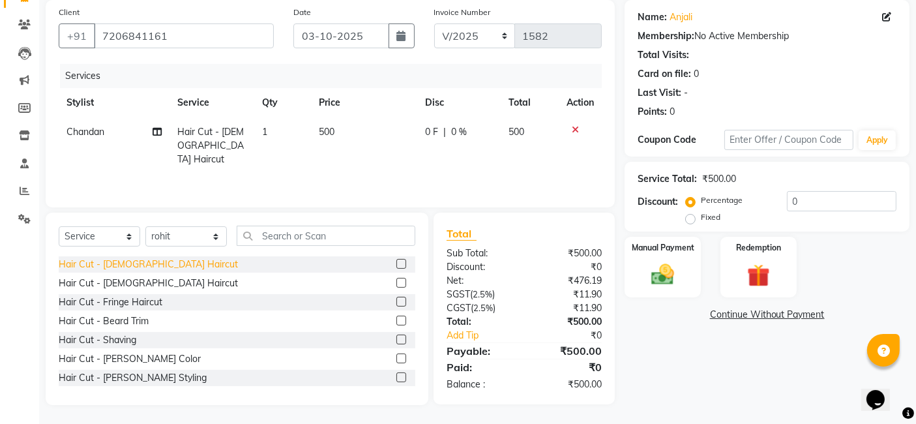
click at [121, 265] on div "Hair Cut - [DEMOGRAPHIC_DATA] Haircut" at bounding box center [148, 264] width 179 height 14
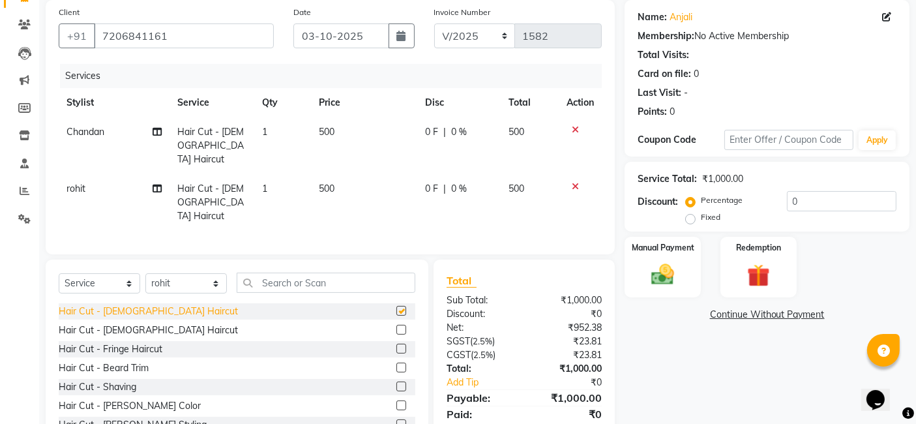
checkbox input "false"
click at [181, 273] on select "Select Stylist Chandan Ganesh Gauri [PERSON_NAME] [PERSON_NAME] nikhil rohit [P…" at bounding box center [185, 283] width 81 height 20
select select "89918"
click at [145, 273] on select "Select Stylist Chandan Ganesh Gauri [PERSON_NAME] [PERSON_NAME] nikhil rohit [P…" at bounding box center [185, 283] width 81 height 20
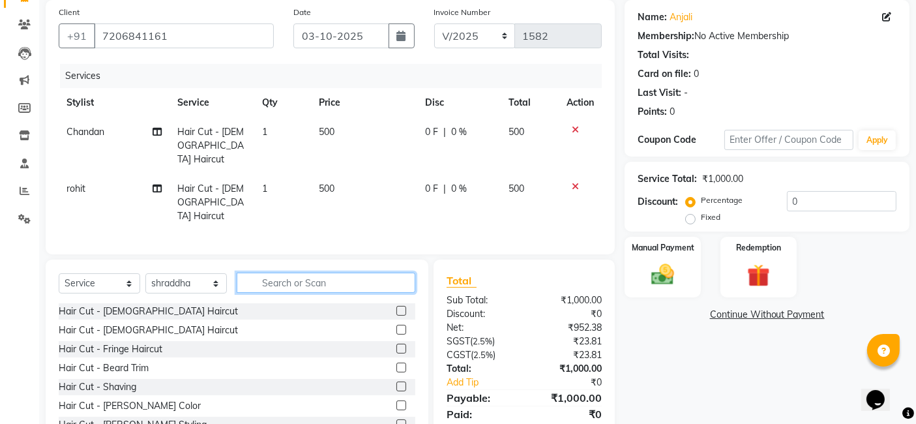
click at [287, 272] on input "text" at bounding box center [326, 282] width 179 height 20
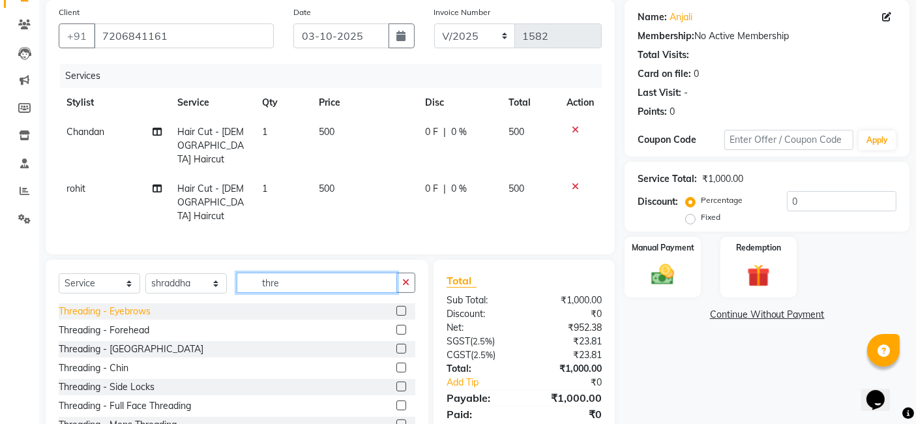
type input "thre"
click at [130, 304] on div "Threading - Eyebrows" at bounding box center [105, 311] width 92 height 14
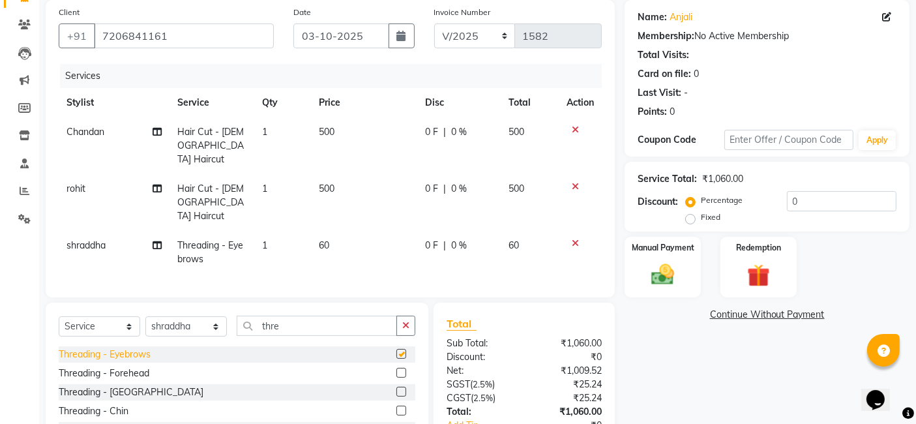
checkbox input "false"
click at [352, 174] on td "500" at bounding box center [364, 202] width 106 height 57
select select "91532"
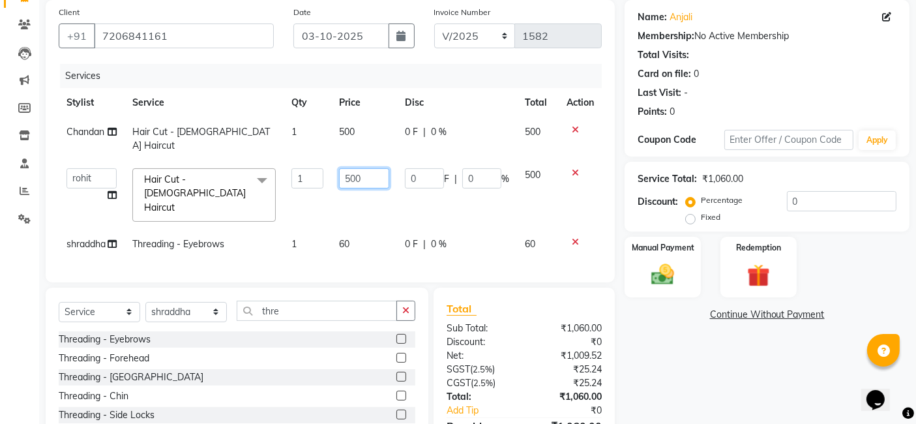
click at [371, 168] on input "500" at bounding box center [364, 178] width 50 height 20
type input "5"
type input "200"
click at [362, 132] on td "500" at bounding box center [364, 138] width 66 height 43
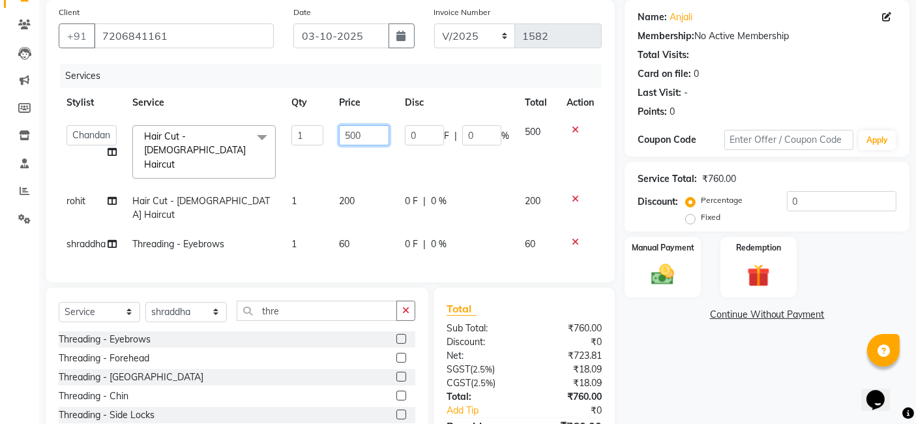
click at [368, 132] on input "500" at bounding box center [364, 135] width 50 height 20
type input "5"
type input "200"
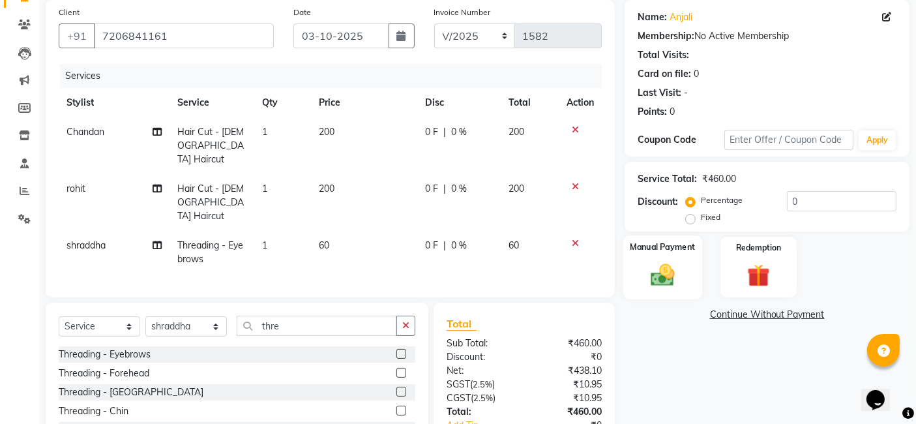
click at [653, 255] on div "Manual Payment" at bounding box center [662, 267] width 79 height 64
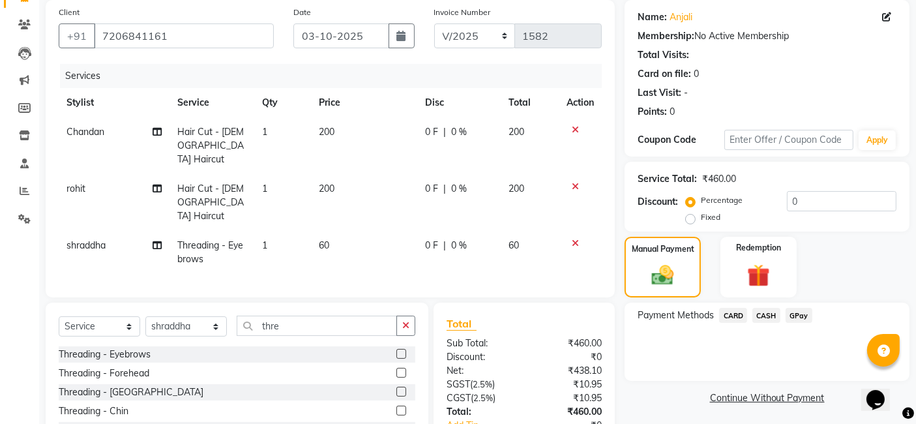
click at [804, 314] on span "GPay" at bounding box center [798, 315] width 27 height 15
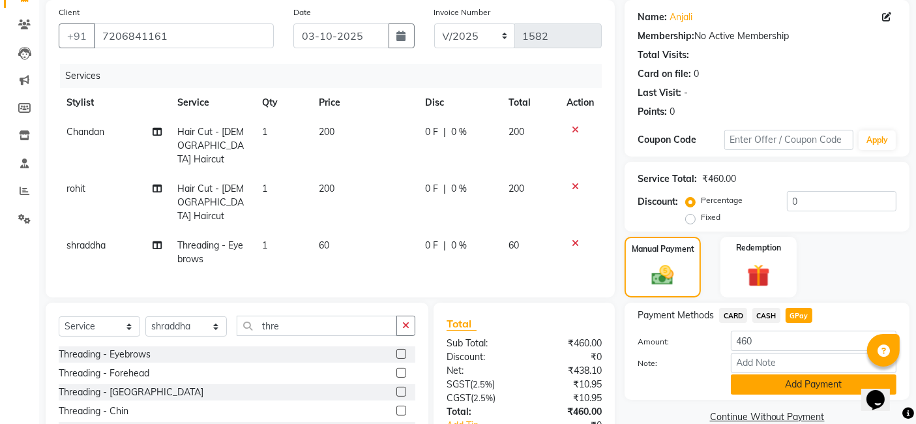
click at [780, 386] on button "Add Payment" at bounding box center [814, 384] width 166 height 20
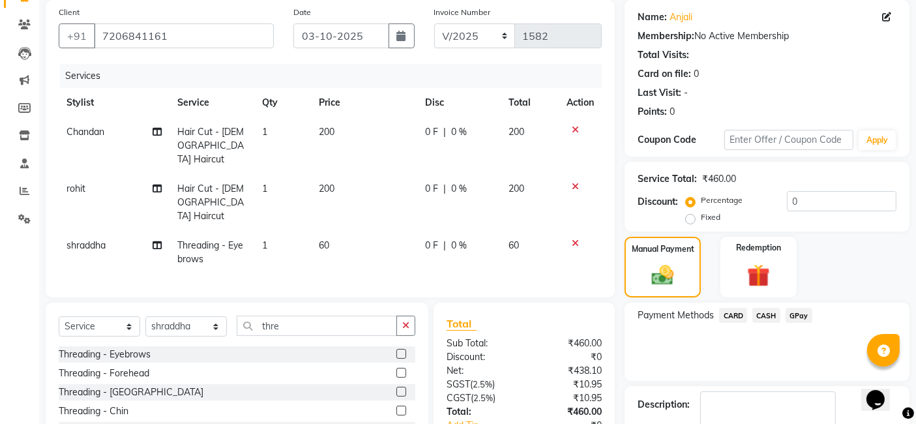
scroll to position [197, 0]
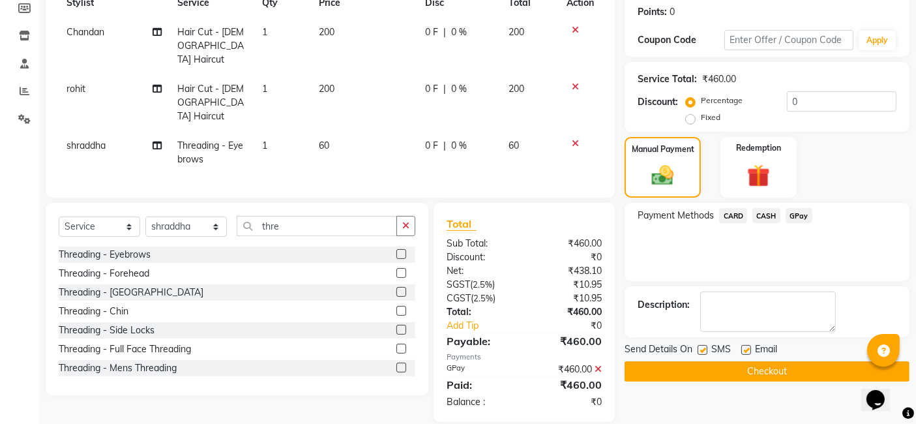
click at [772, 372] on button "Checkout" at bounding box center [766, 371] width 285 height 20
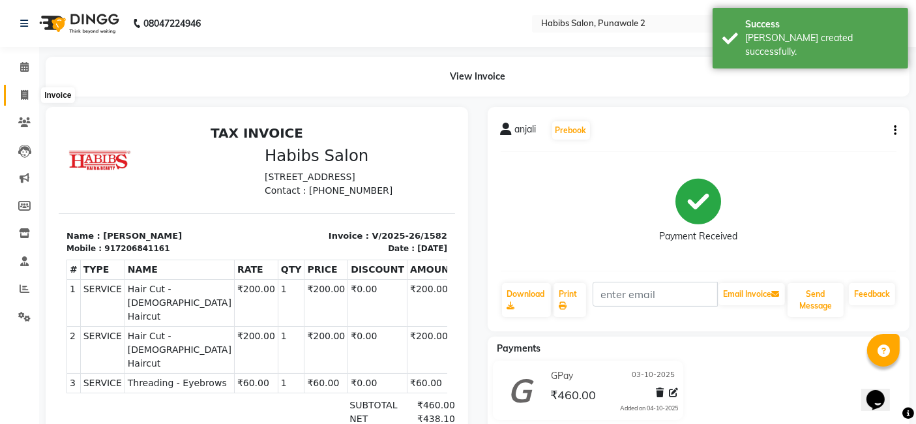
click at [25, 96] on icon at bounding box center [24, 95] width 7 height 10
select select "service"
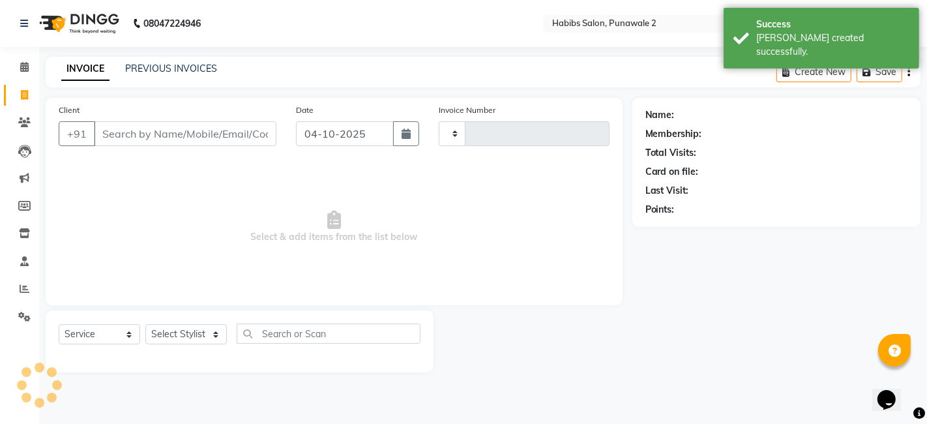
type input "1583"
select select "8475"
click at [379, 130] on input "04-10-2025" at bounding box center [345, 133] width 98 height 25
select select "10"
select select "2025"
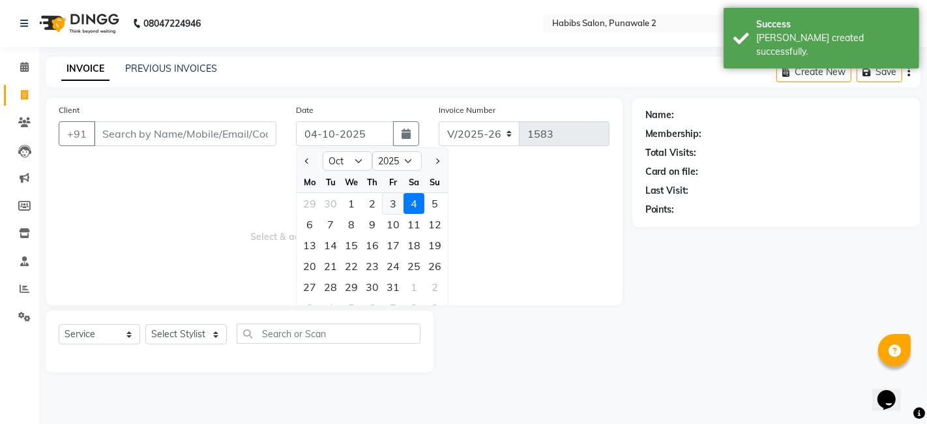
click at [391, 201] on div "3" at bounding box center [393, 203] width 21 height 21
type input "03-10-2025"
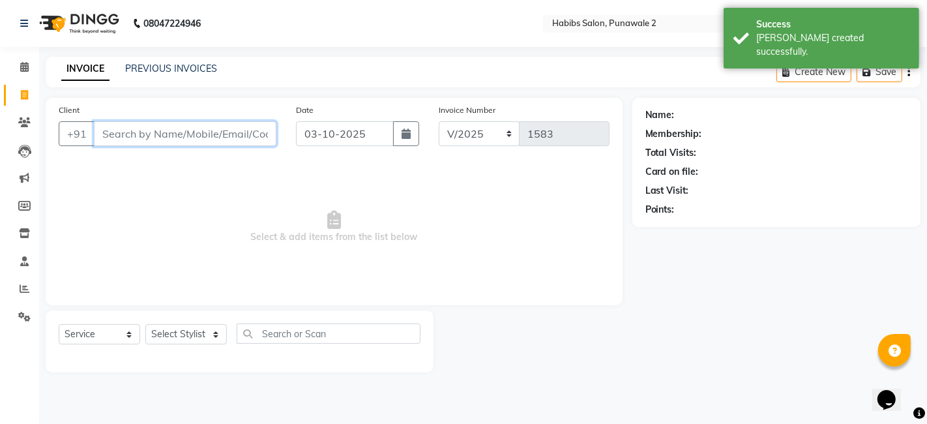
click at [269, 125] on input "Client" at bounding box center [185, 133] width 182 height 25
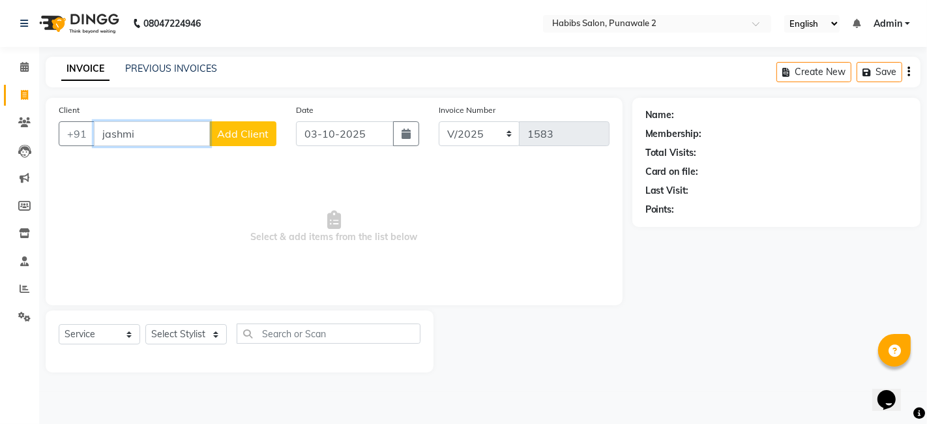
type input "jashmi"
click at [249, 130] on span "Add Client" at bounding box center [242, 133] width 51 height 13
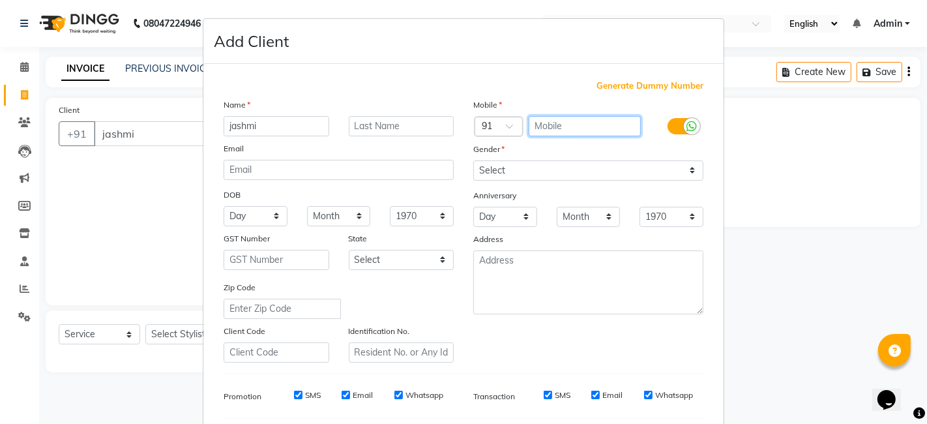
click at [531, 120] on input "text" at bounding box center [585, 126] width 113 height 20
type input "9974645726"
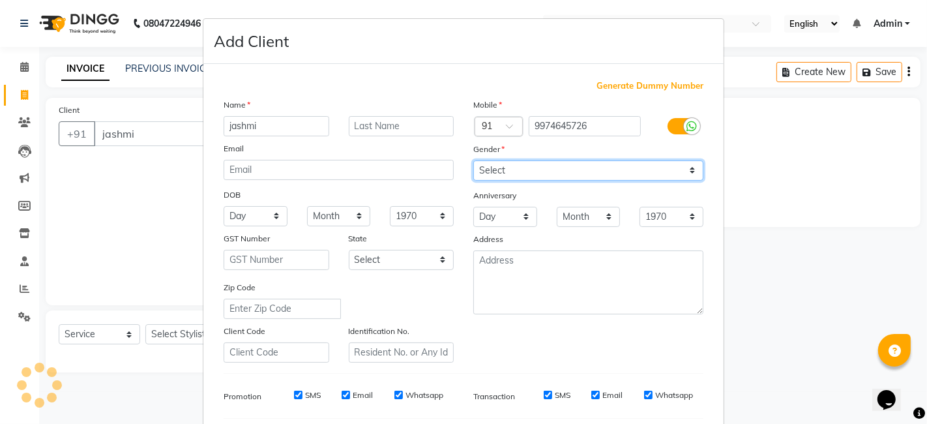
click at [501, 168] on select "Select [DEMOGRAPHIC_DATA] [DEMOGRAPHIC_DATA] Other Prefer Not To Say" at bounding box center [588, 170] width 230 height 20
select select "[DEMOGRAPHIC_DATA]"
click at [473, 160] on select "Select [DEMOGRAPHIC_DATA] [DEMOGRAPHIC_DATA] Other Prefer Not To Say" at bounding box center [588, 170] width 230 height 20
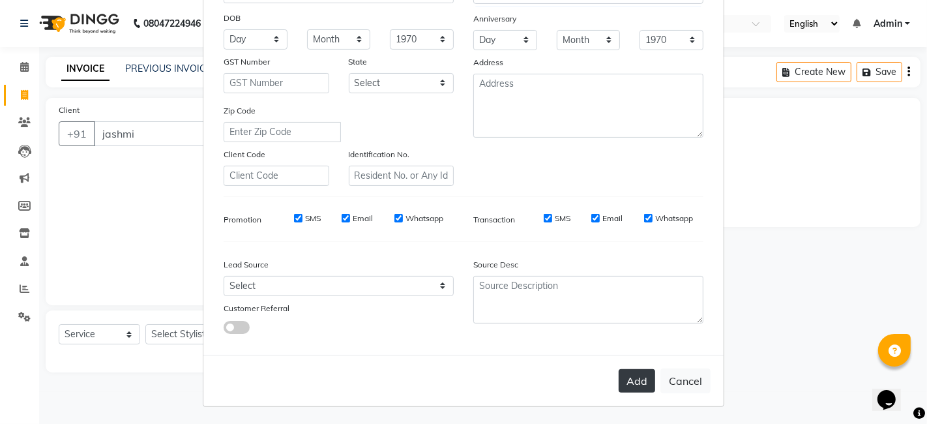
click at [635, 375] on button "Add" at bounding box center [637, 380] width 36 height 23
type input "9974645726"
select select
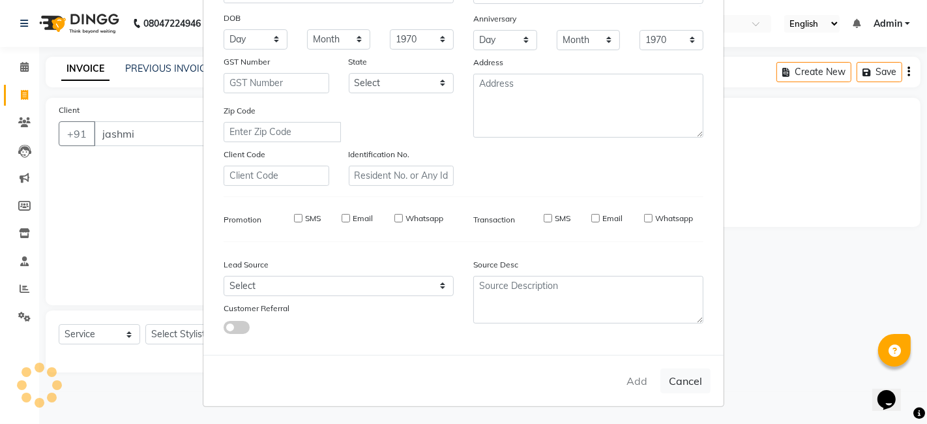
select select
checkbox input "false"
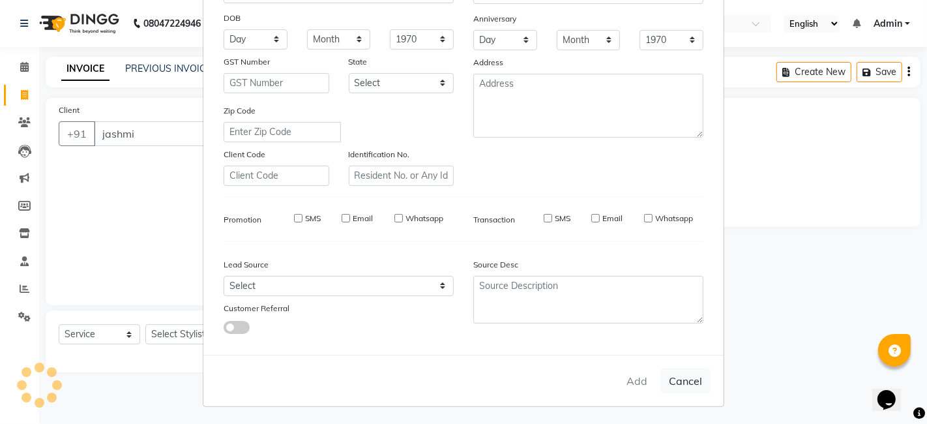
checkbox input "false"
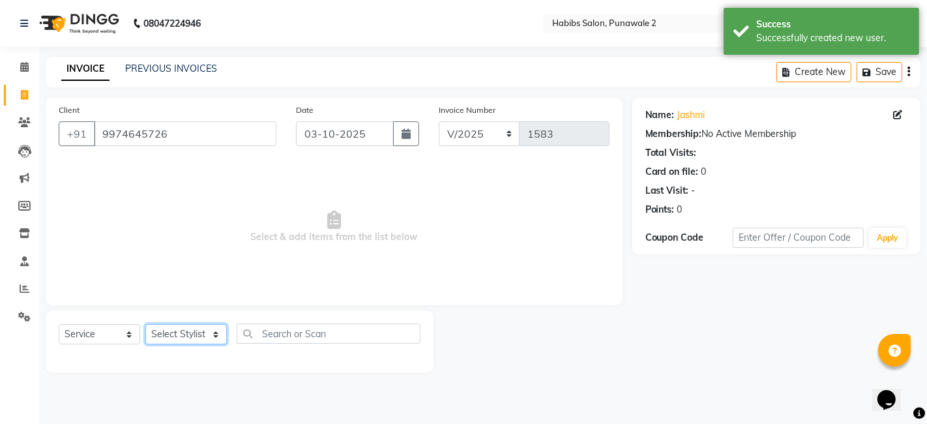
click at [193, 336] on select "Select Stylist Chandan Ganesh Gauri [PERSON_NAME] [PERSON_NAME] nikhil rohit [P…" at bounding box center [185, 334] width 81 height 20
select select "82973"
click at [145, 324] on select "Select Stylist Chandan Ganesh Gauri [PERSON_NAME] [PERSON_NAME] nikhil rohit [P…" at bounding box center [185, 334] width 81 height 20
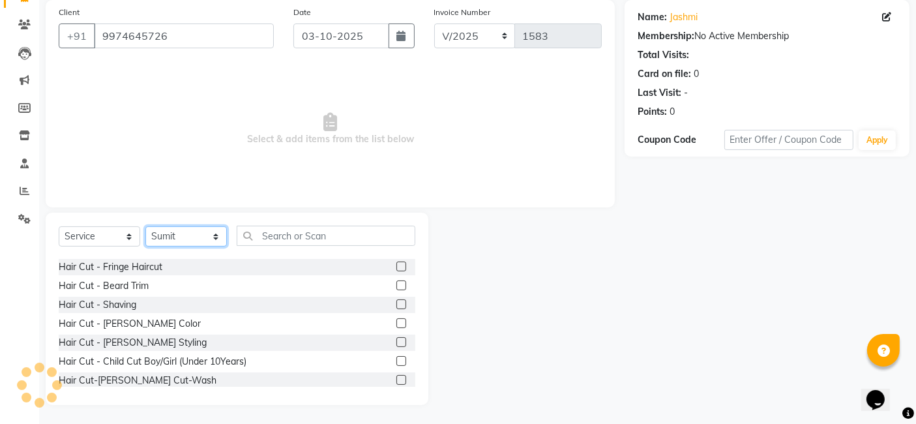
scroll to position [35, 0]
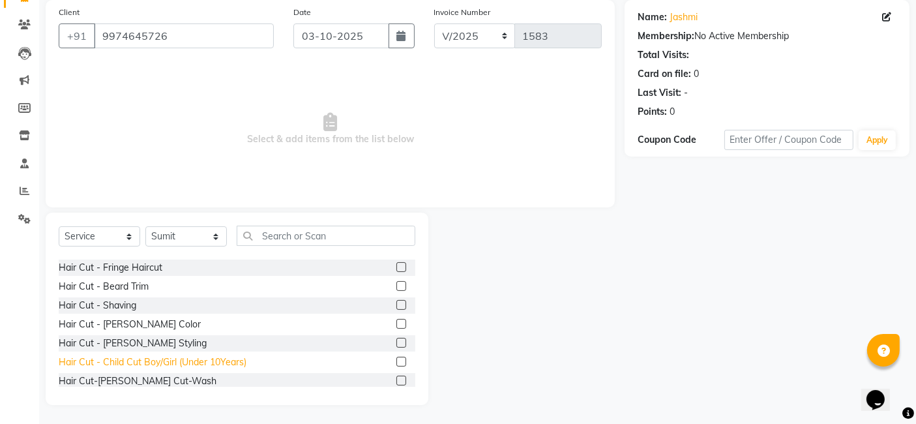
click at [145, 358] on div "Hair Cut - Child Cut Boy/Girl (Under 10Years)" at bounding box center [153, 362] width 188 height 14
checkbox input "false"
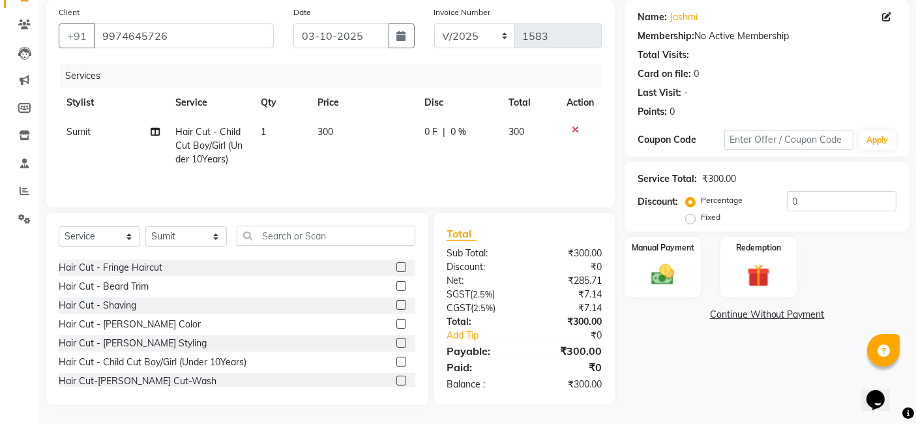
click at [334, 138] on td "300" at bounding box center [363, 145] width 107 height 57
select select "82973"
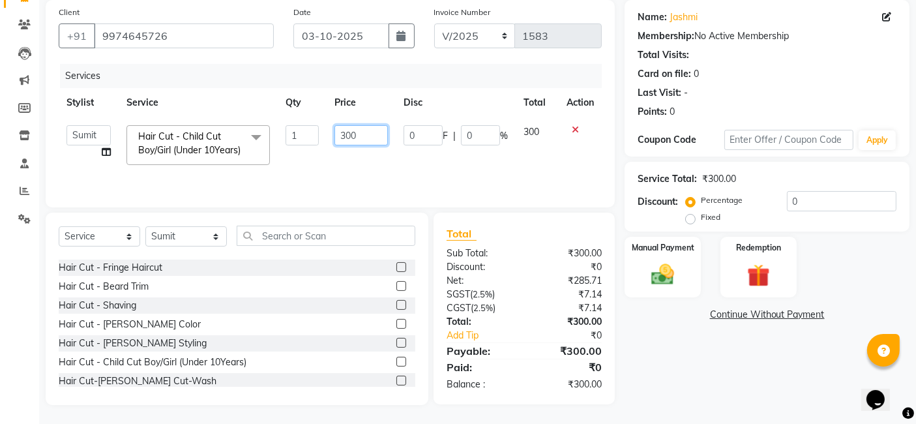
click at [368, 139] on input "300" at bounding box center [360, 135] width 53 height 20
type input "3"
type input "250"
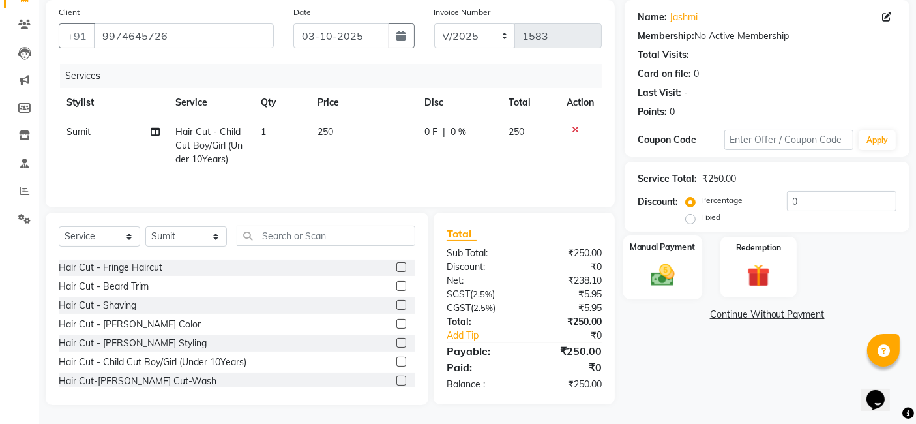
click at [661, 248] on label "Manual Payment" at bounding box center [662, 247] width 65 height 12
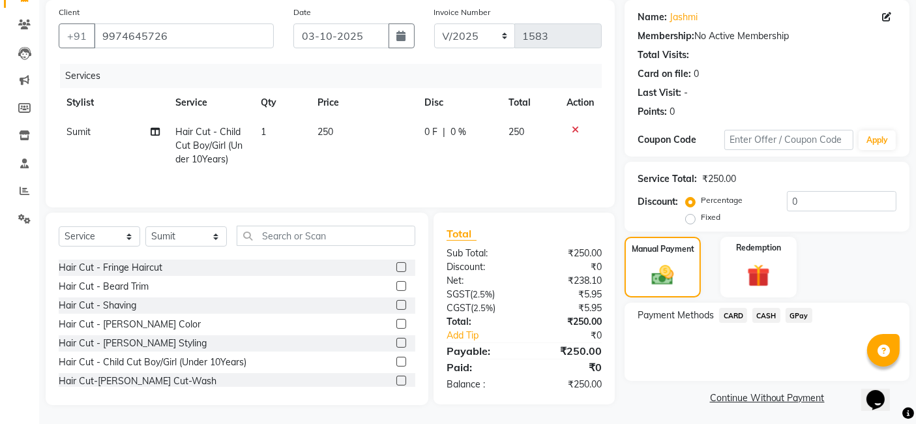
click at [793, 315] on span "GPay" at bounding box center [798, 315] width 27 height 15
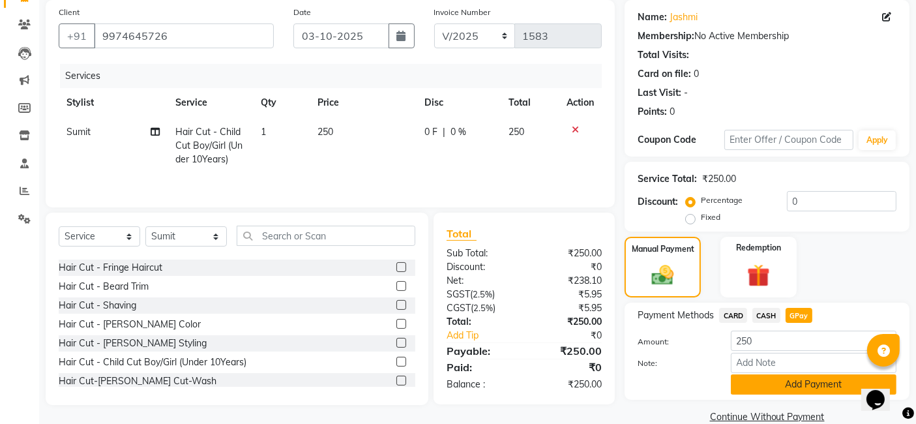
click at [787, 385] on button "Add Payment" at bounding box center [814, 384] width 166 height 20
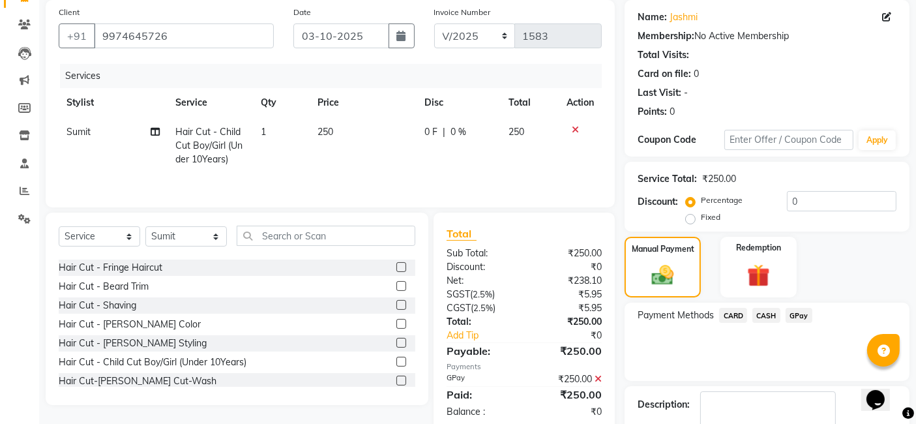
scroll to position [173, 0]
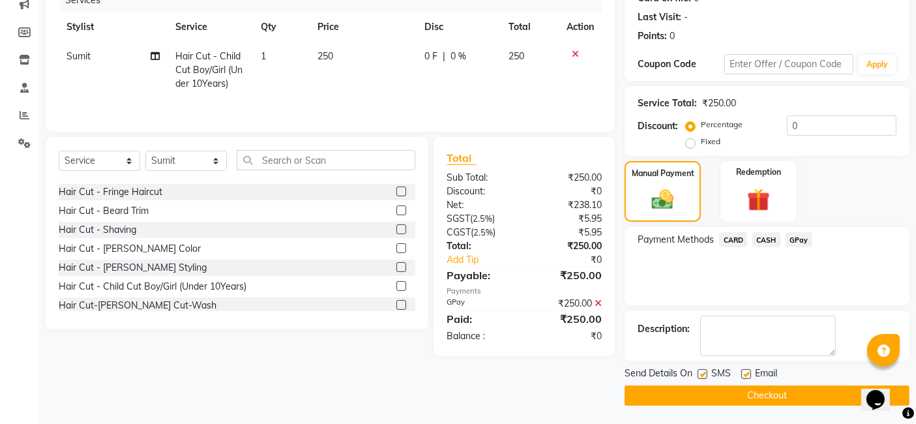
click at [783, 392] on button "Checkout" at bounding box center [766, 395] width 285 height 20
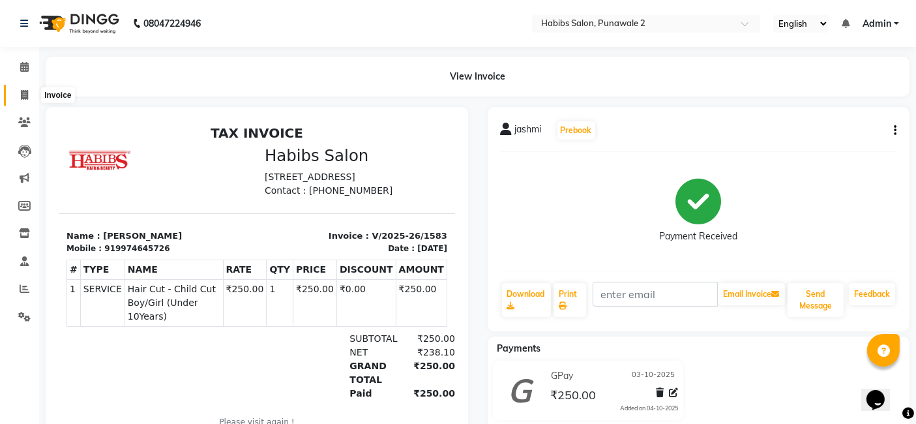
click at [25, 88] on span at bounding box center [24, 95] width 23 height 15
select select "service"
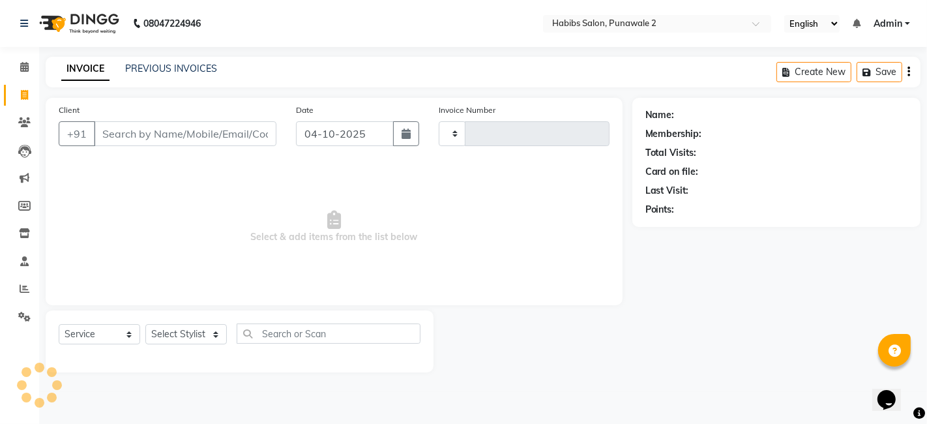
type input "1584"
select select "8475"
click at [357, 131] on input "04-10-2025" at bounding box center [345, 133] width 98 height 25
select select "10"
select select "2025"
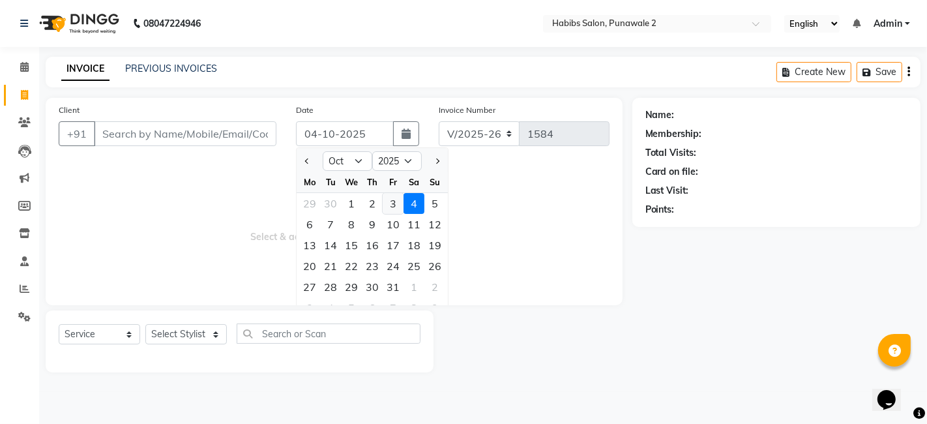
click at [388, 201] on div "3" at bounding box center [393, 203] width 21 height 21
type input "03-10-2025"
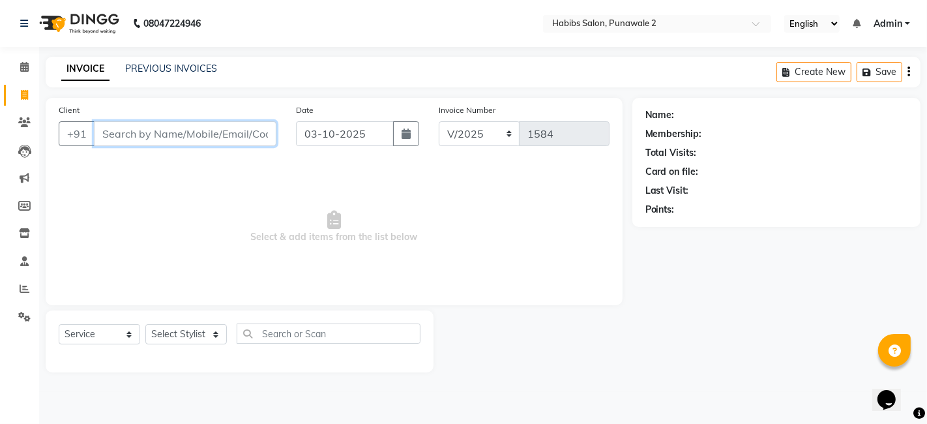
click at [208, 134] on input "Client" at bounding box center [185, 133] width 182 height 25
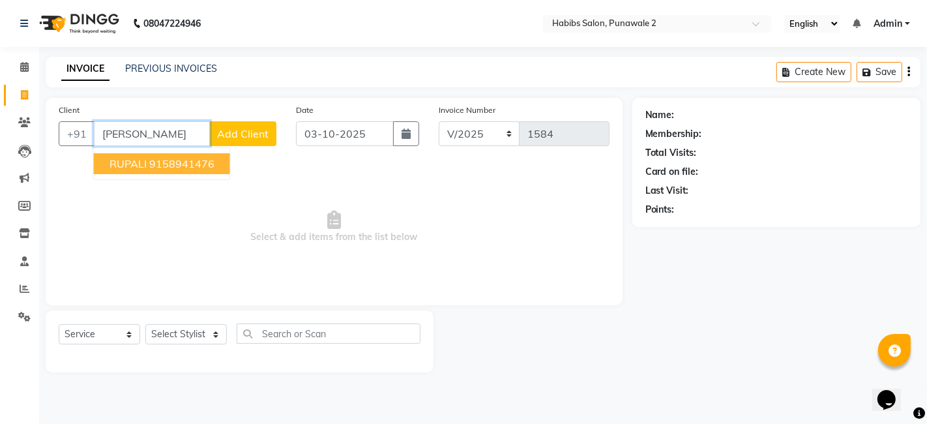
type input "[PERSON_NAME]"
click at [231, 141] on button "Add Client" at bounding box center [242, 133] width 67 height 25
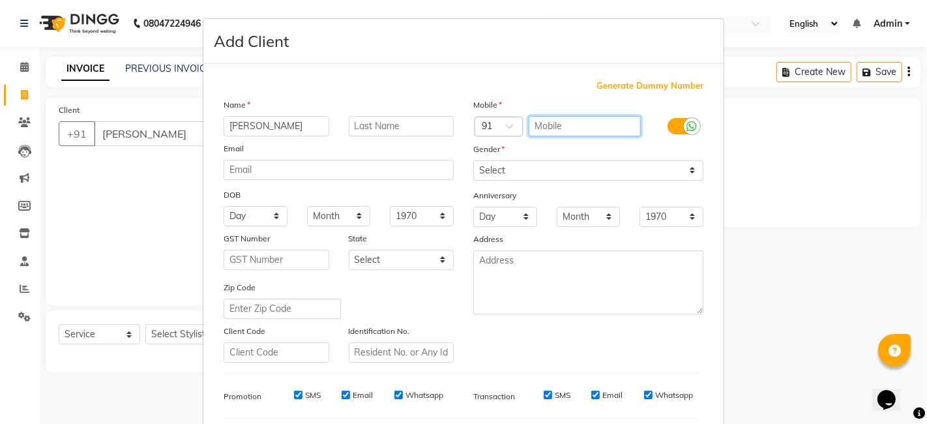
click at [574, 130] on input "text" at bounding box center [585, 126] width 113 height 20
type input "9158016242"
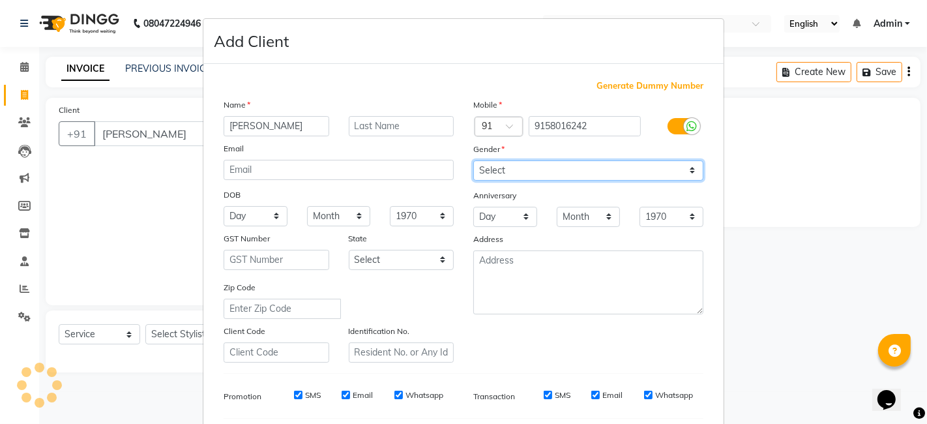
click at [485, 172] on select "Select [DEMOGRAPHIC_DATA] [DEMOGRAPHIC_DATA] Other Prefer Not To Say" at bounding box center [588, 170] width 230 height 20
select select "[DEMOGRAPHIC_DATA]"
click at [473, 160] on select "Select [DEMOGRAPHIC_DATA] [DEMOGRAPHIC_DATA] Other Prefer Not To Say" at bounding box center [588, 170] width 230 height 20
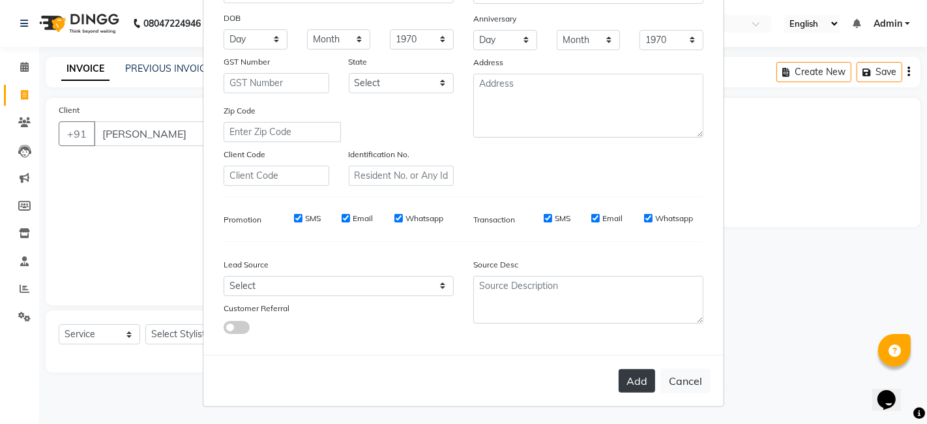
click at [634, 383] on button "Add" at bounding box center [637, 380] width 36 height 23
type input "9158016242"
select select
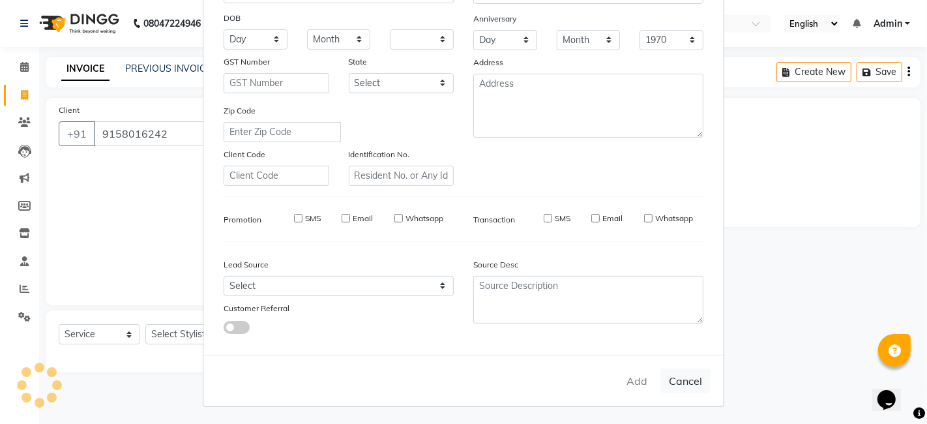
select select
checkbox input "false"
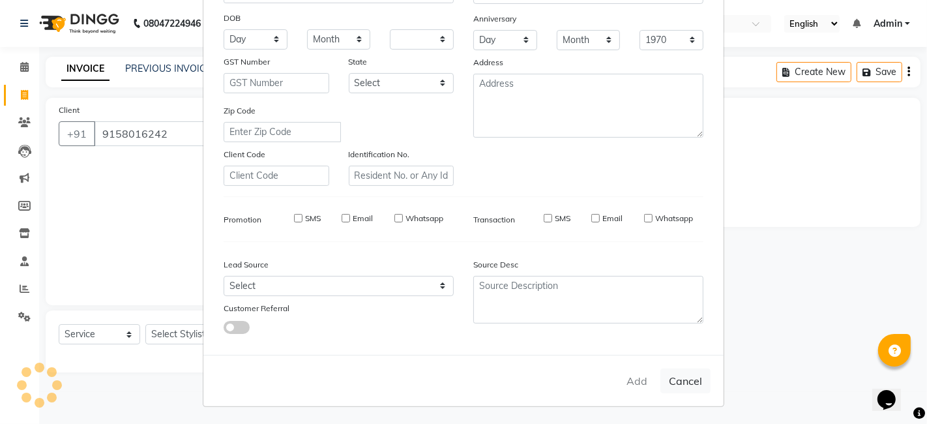
checkbox input "false"
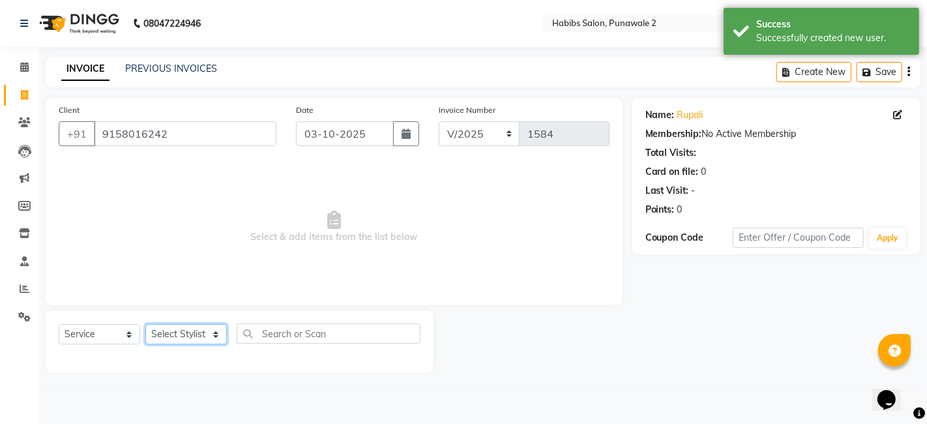
click at [190, 331] on select "Select Stylist Chandan Ganesh Gauri [PERSON_NAME] [PERSON_NAME] nikhil rohit [P…" at bounding box center [185, 334] width 81 height 20
select select "82973"
click at [145, 324] on select "Select Stylist Chandan Ganesh Gauri [PERSON_NAME] [PERSON_NAME] nikhil rohit [P…" at bounding box center [185, 334] width 81 height 20
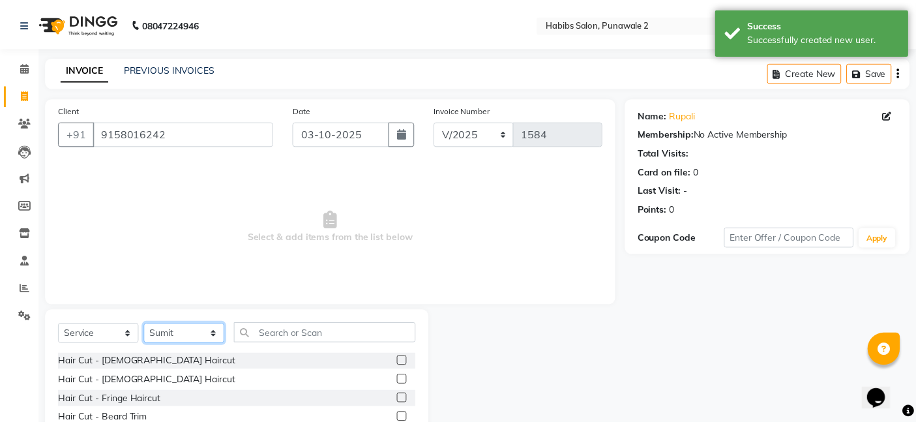
scroll to position [98, 0]
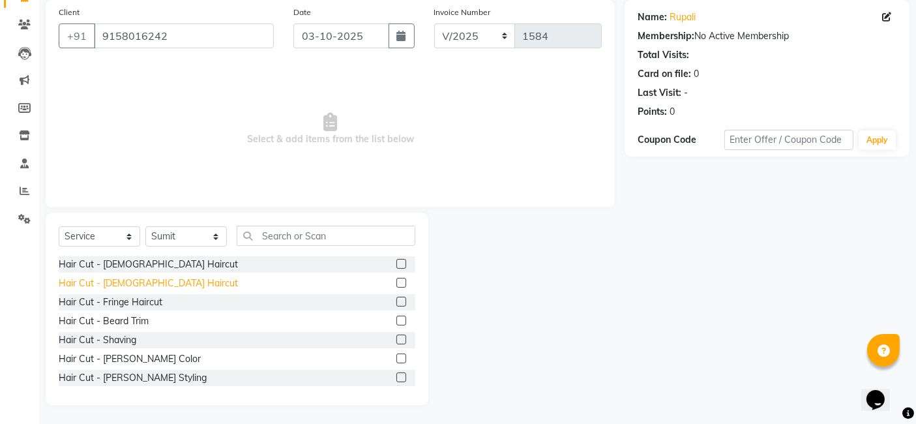
click at [146, 276] on div "Hair Cut - [DEMOGRAPHIC_DATA] Haircut" at bounding box center [148, 283] width 179 height 14
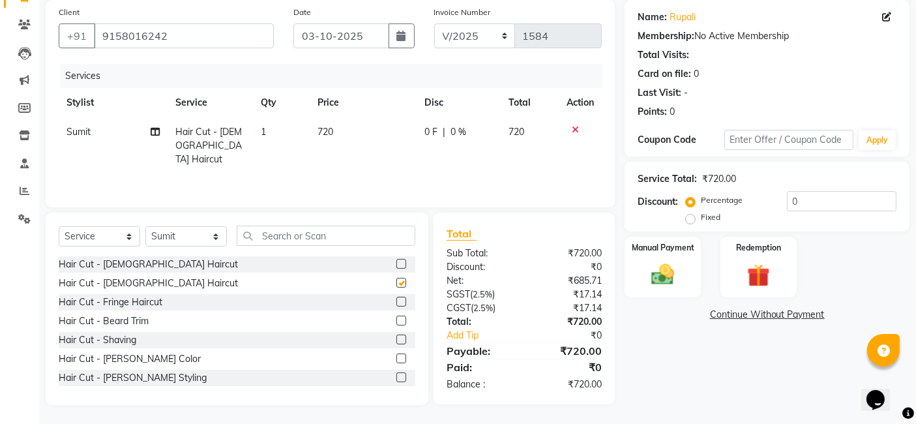
checkbox input "false"
click at [348, 126] on td "720" at bounding box center [363, 145] width 107 height 57
select select "82973"
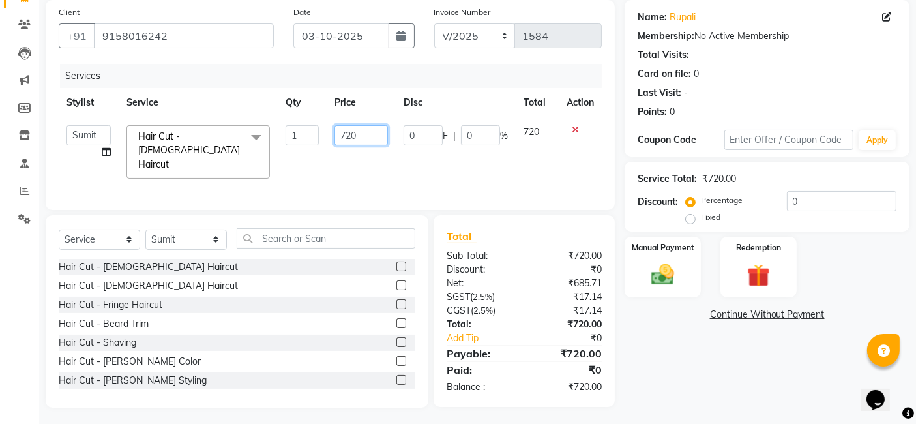
click at [363, 134] on input "720" at bounding box center [360, 135] width 53 height 20
type input "7"
type input "200"
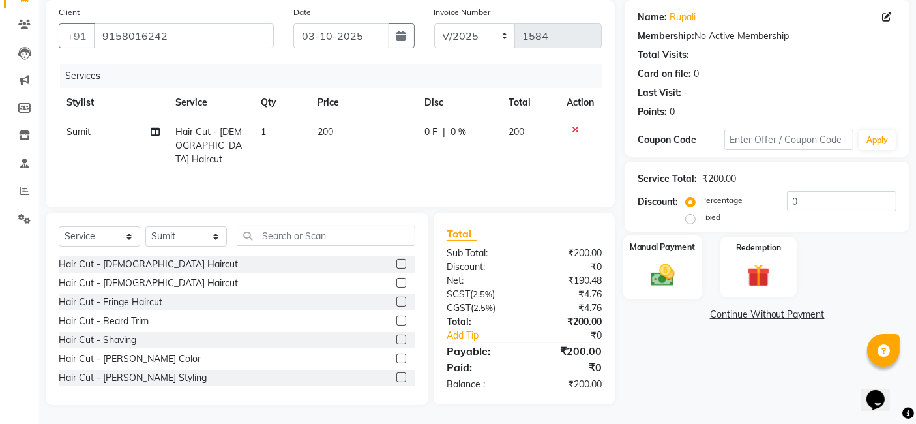
click at [643, 265] on img at bounding box center [662, 274] width 39 height 27
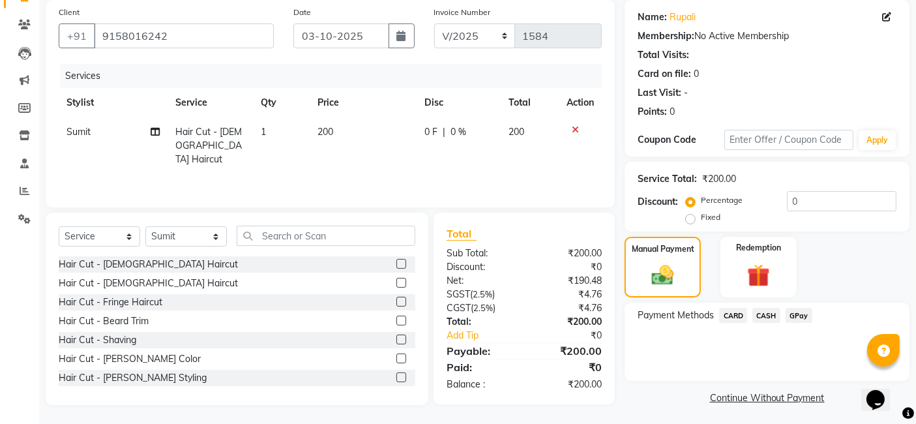
click at [798, 315] on span "GPay" at bounding box center [798, 315] width 27 height 15
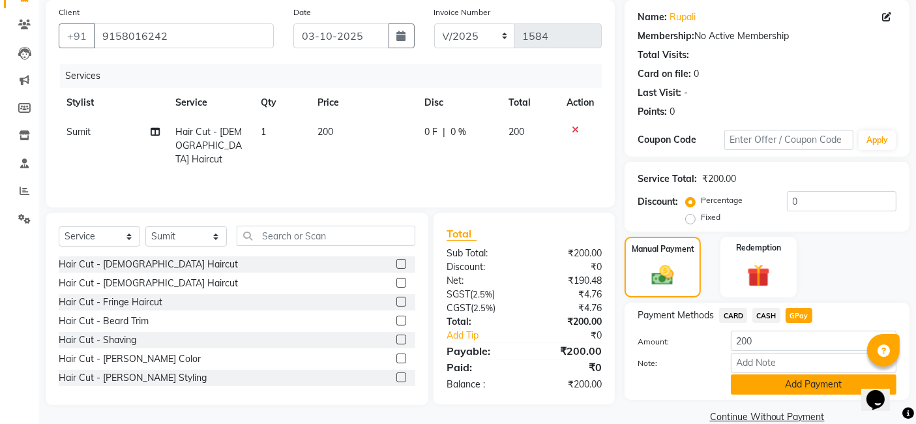
click at [765, 381] on button "Add Payment" at bounding box center [814, 384] width 166 height 20
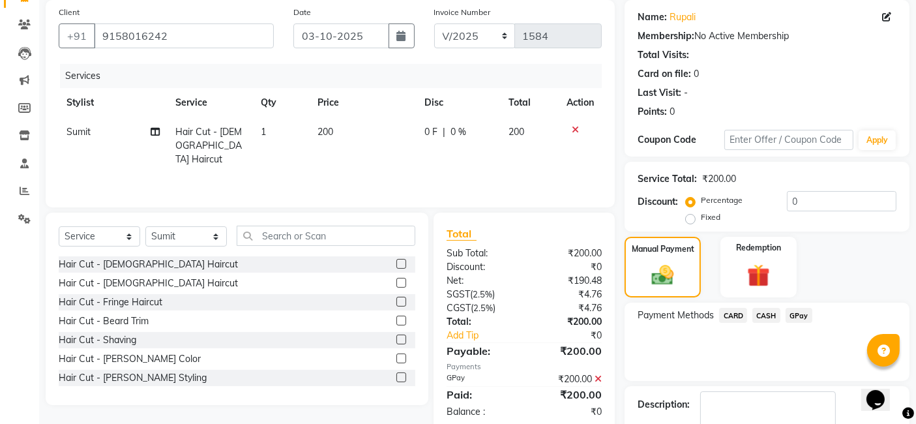
scroll to position [173, 0]
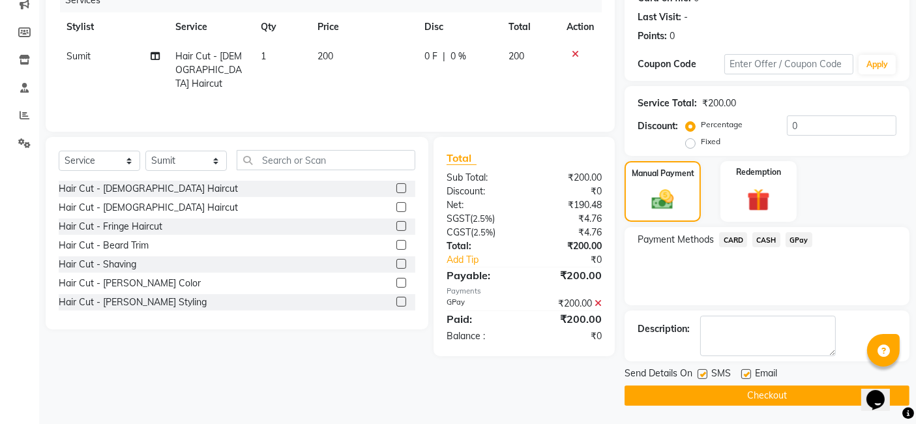
click at [761, 390] on button "Checkout" at bounding box center [766, 395] width 285 height 20
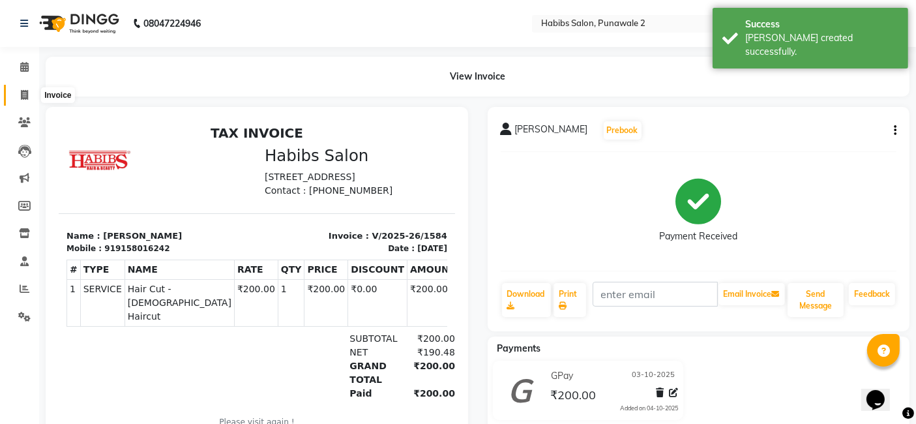
click at [24, 93] on icon at bounding box center [24, 95] width 7 height 10
select select "service"
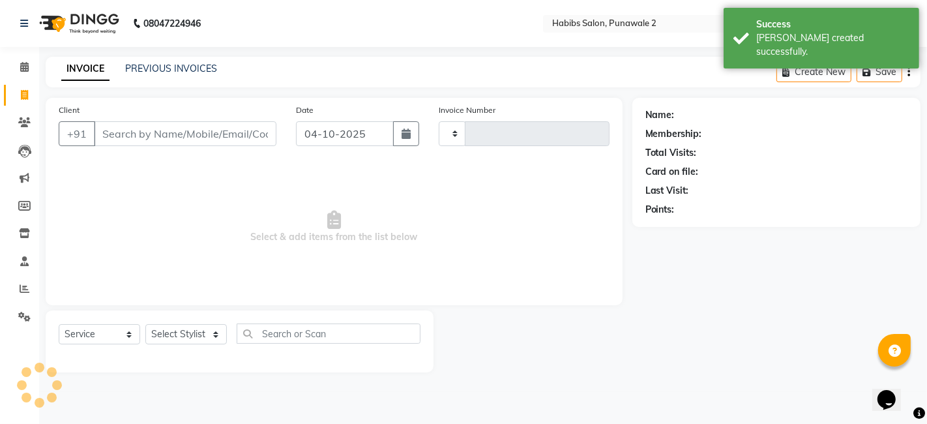
type input "1585"
select select "8475"
click at [360, 141] on input "04-10-2025" at bounding box center [345, 133] width 98 height 25
select select "10"
select select "2025"
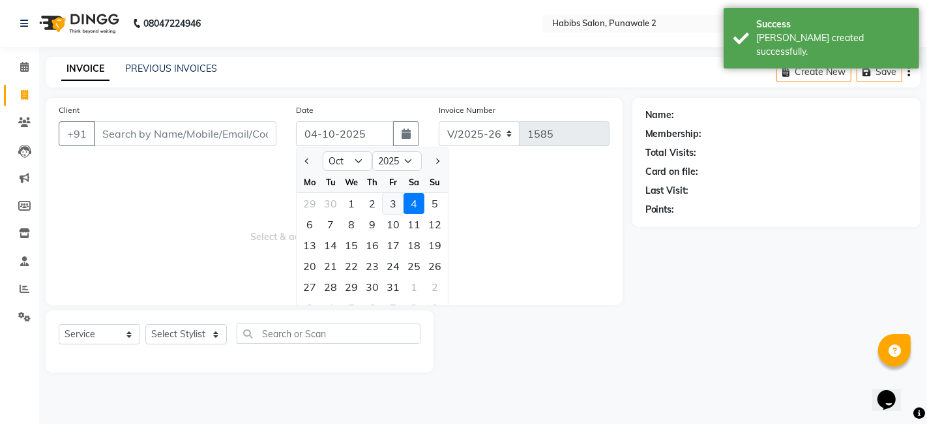
click at [396, 203] on div "3" at bounding box center [393, 203] width 21 height 21
type input "03-10-2025"
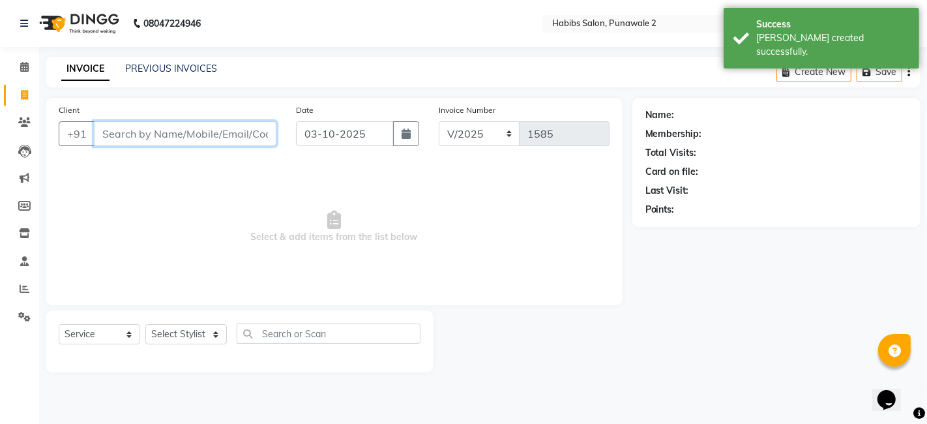
drag, startPoint x: 243, startPoint y: 135, endPoint x: 305, endPoint y: 186, distance: 80.1
click at [305, 186] on div "Client +91 Date [DATE] Invoice Number V/2025 V/[PHONE_NUMBER] Select & add item…" at bounding box center [334, 201] width 577 height 207
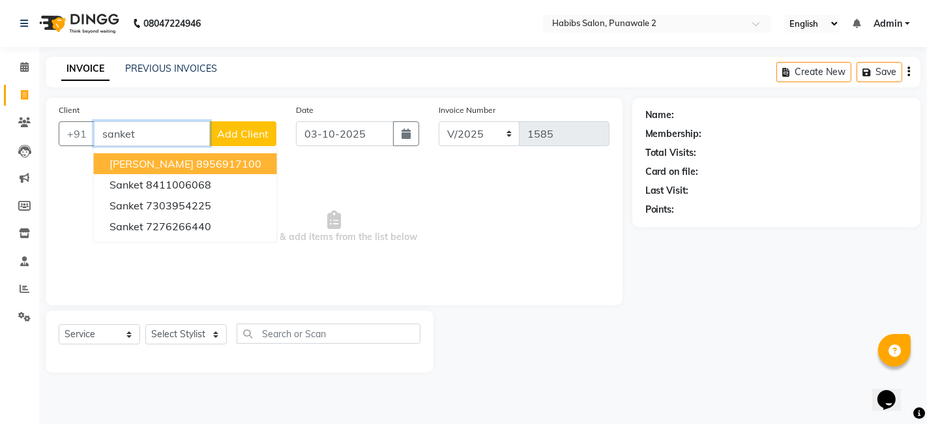
type input "sanket"
click at [266, 127] on span "Add Client" at bounding box center [242, 133] width 51 height 13
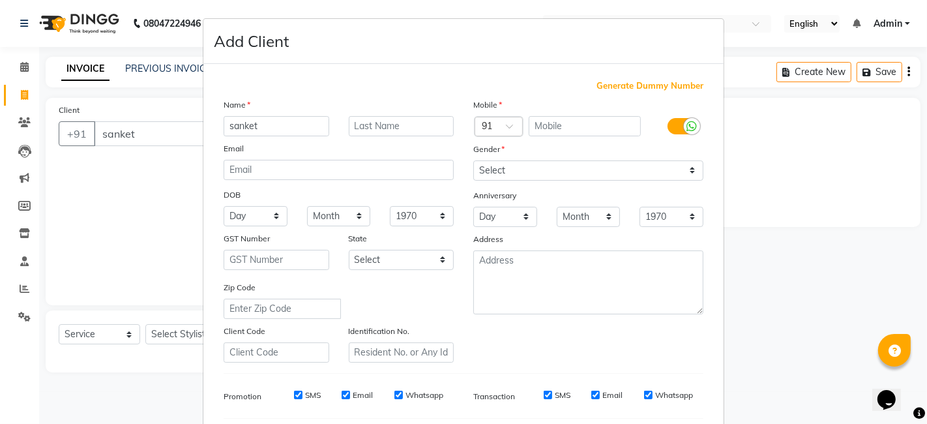
click at [643, 85] on span "Generate Dummy Number" at bounding box center [649, 86] width 107 height 13
type input "1375800000237"
checkbox input "false"
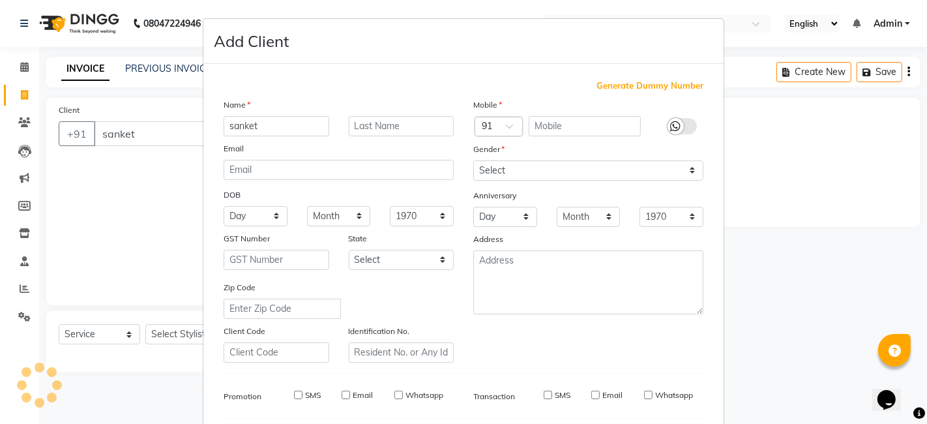
checkbox input "false"
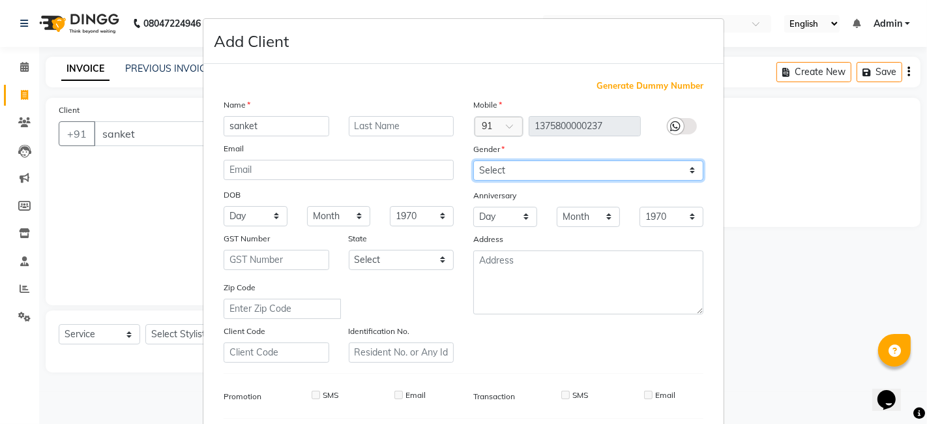
click at [530, 168] on select "Select [DEMOGRAPHIC_DATA] [DEMOGRAPHIC_DATA] Other Prefer Not To Say" at bounding box center [588, 170] width 230 height 20
select select "[DEMOGRAPHIC_DATA]"
click at [473, 160] on select "Select [DEMOGRAPHIC_DATA] [DEMOGRAPHIC_DATA] Other Prefer Not To Say" at bounding box center [588, 170] width 230 height 20
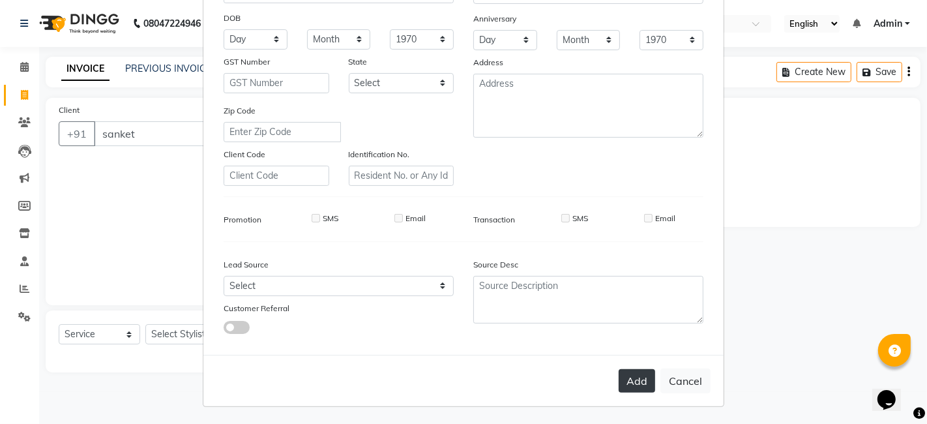
click at [635, 384] on button "Add" at bounding box center [637, 380] width 36 height 23
type input "1375800000237"
select select
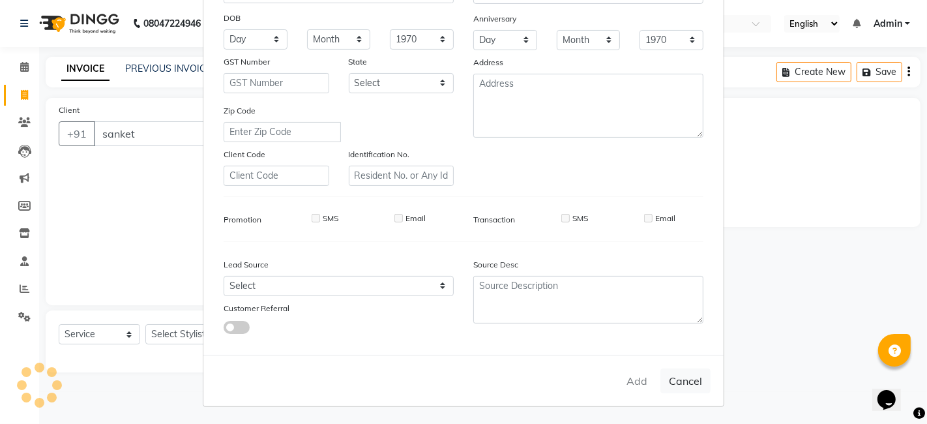
select select
checkbox input "false"
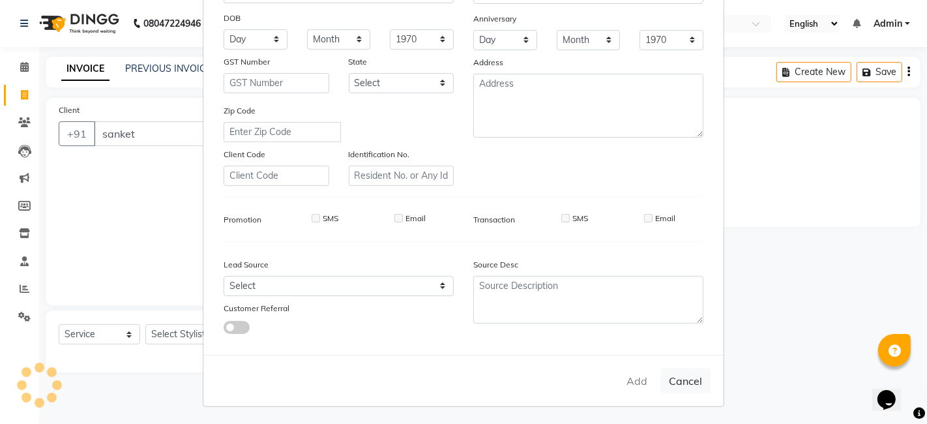
checkbox input "false"
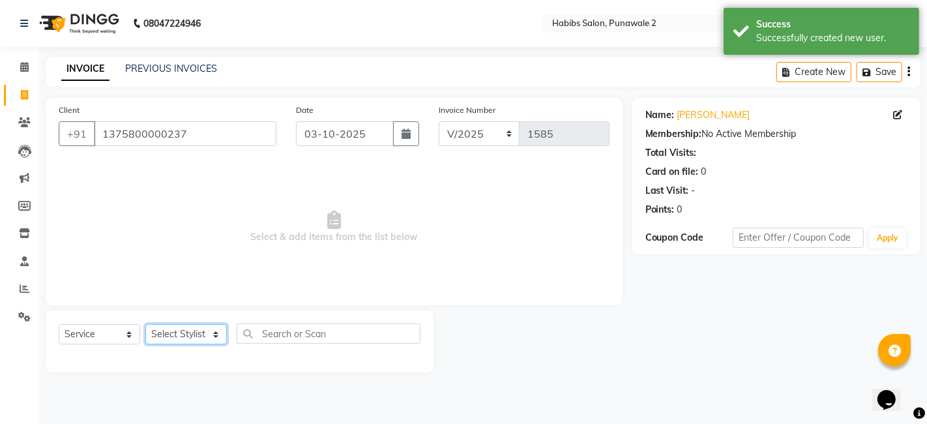
click at [177, 343] on select "Select Stylist Chandan Ganesh Gauri [PERSON_NAME] [PERSON_NAME] nikhil rohit [P…" at bounding box center [185, 334] width 81 height 20
select select "82973"
click at [145, 324] on select "Select Stylist Chandan Ganesh Gauri [PERSON_NAME] [PERSON_NAME] nikhil rohit [P…" at bounding box center [185, 334] width 81 height 20
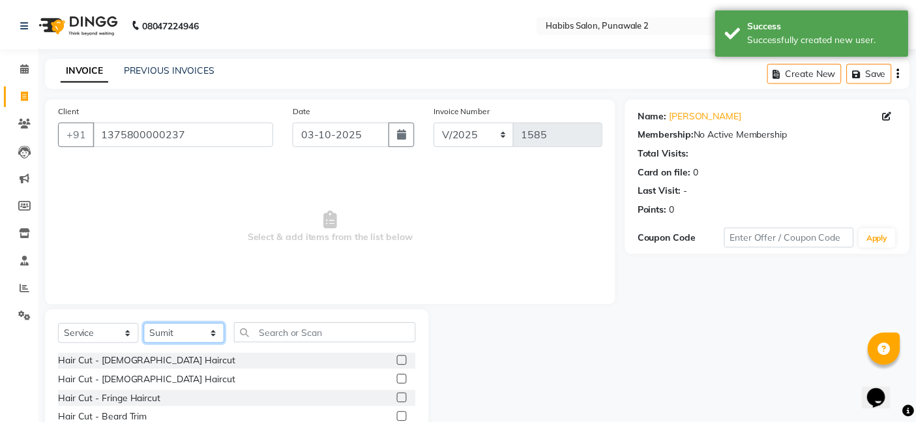
scroll to position [98, 0]
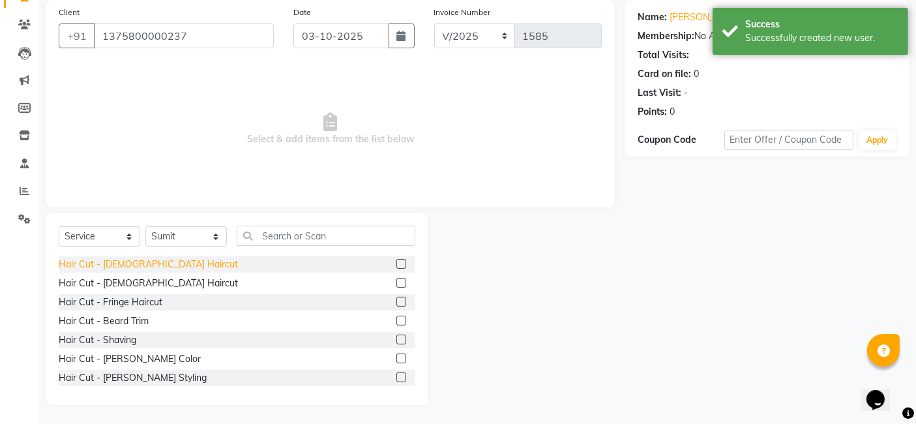
click at [126, 261] on div "Hair Cut - [DEMOGRAPHIC_DATA] Haircut" at bounding box center [148, 264] width 179 height 14
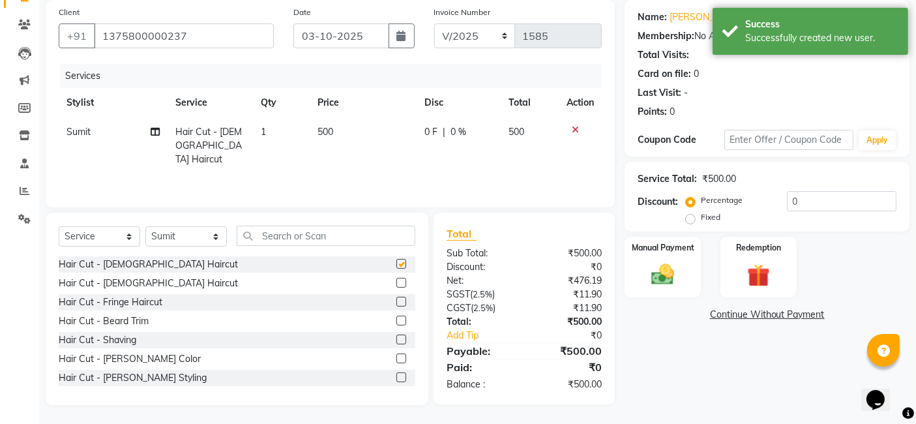
checkbox input "false"
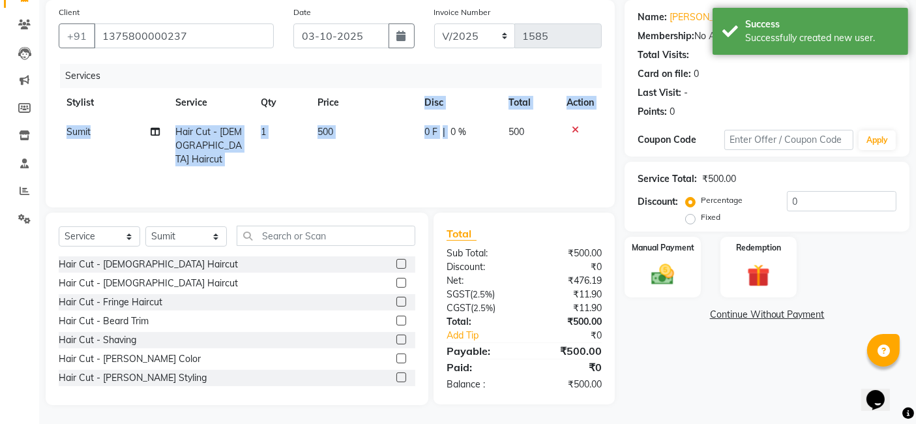
drag, startPoint x: 450, startPoint y: 143, endPoint x: 350, endPoint y: 106, distance: 106.8
click at [350, 106] on table "Stylist Service Qty Price Disc Total Action Sumit Hair Cut - [DEMOGRAPHIC_DATA]…" at bounding box center [330, 131] width 543 height 86
click at [353, 138] on td "500" at bounding box center [363, 145] width 107 height 57
select select "82973"
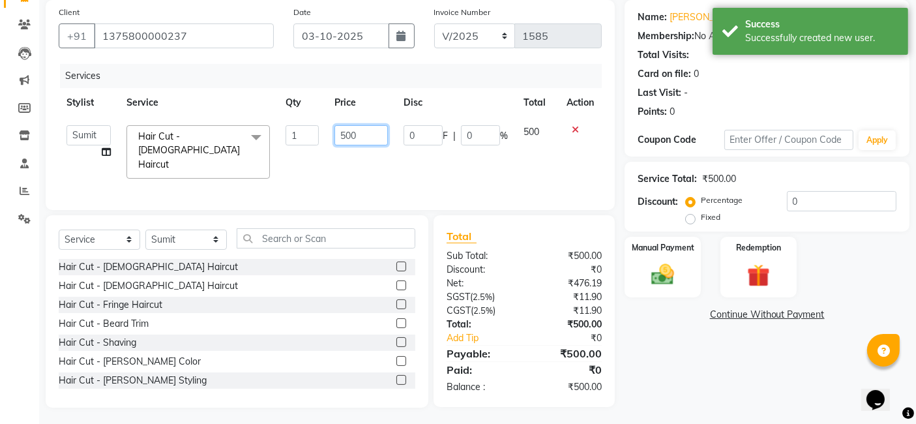
click at [361, 129] on input "500" at bounding box center [360, 135] width 53 height 20
type input "5"
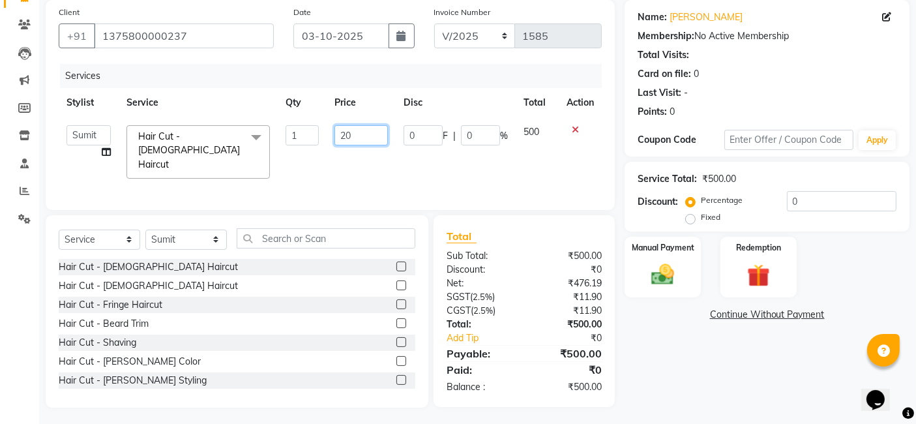
type input "200"
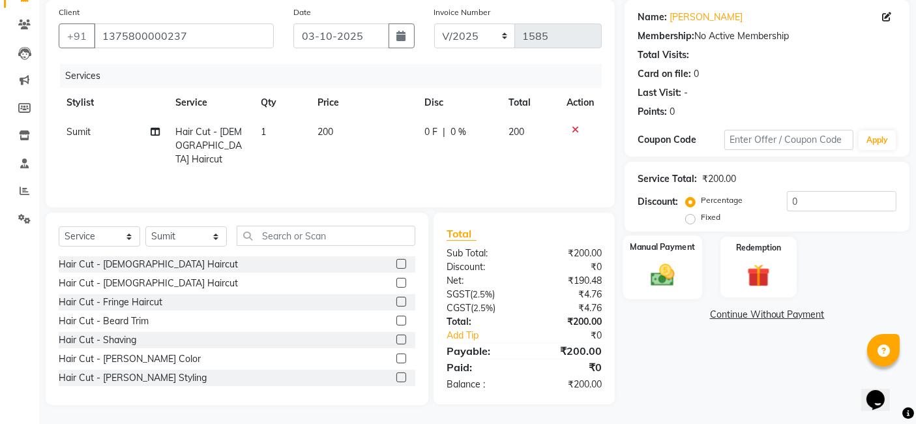
click at [663, 269] on img at bounding box center [662, 274] width 39 height 27
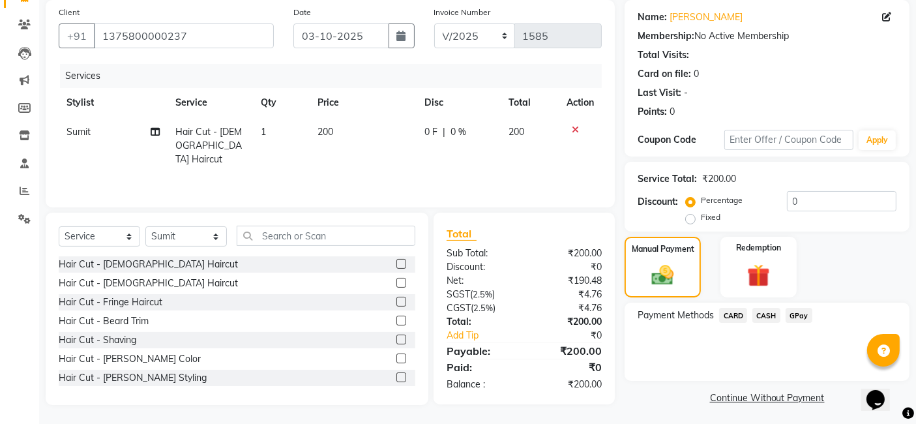
click at [804, 314] on span "GPay" at bounding box center [798, 315] width 27 height 15
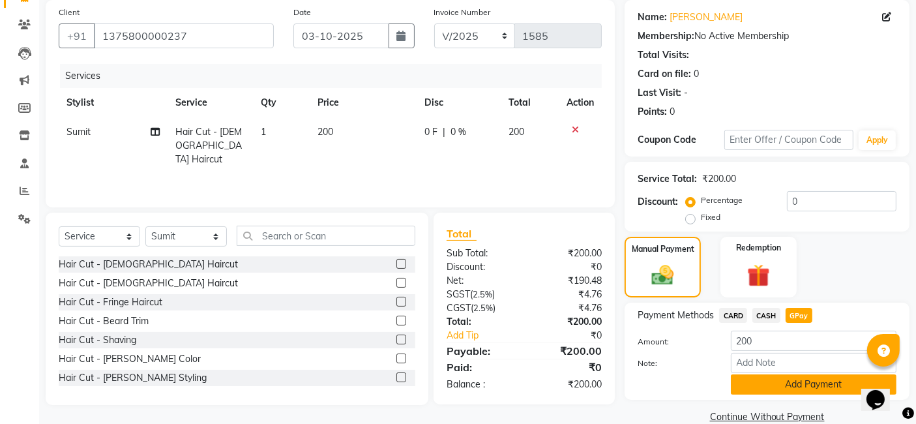
click at [783, 385] on button "Add Payment" at bounding box center [814, 384] width 166 height 20
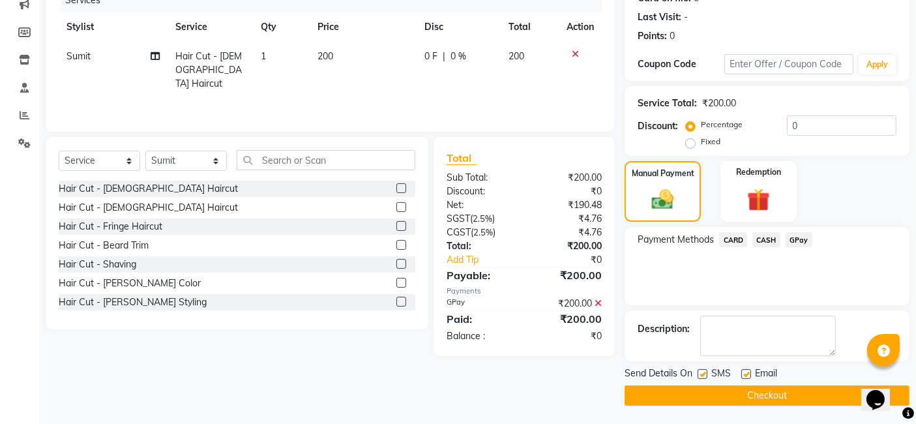
click at [759, 396] on button "Checkout" at bounding box center [766, 395] width 285 height 20
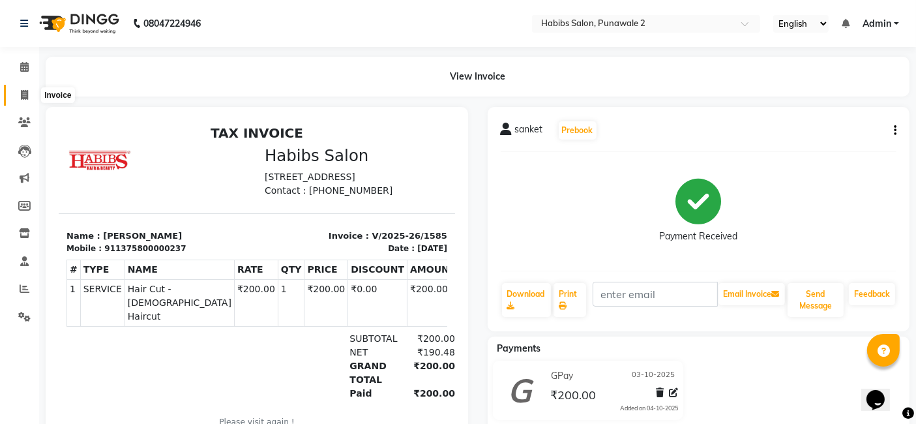
click at [33, 90] on span at bounding box center [24, 95] width 23 height 15
select select "service"
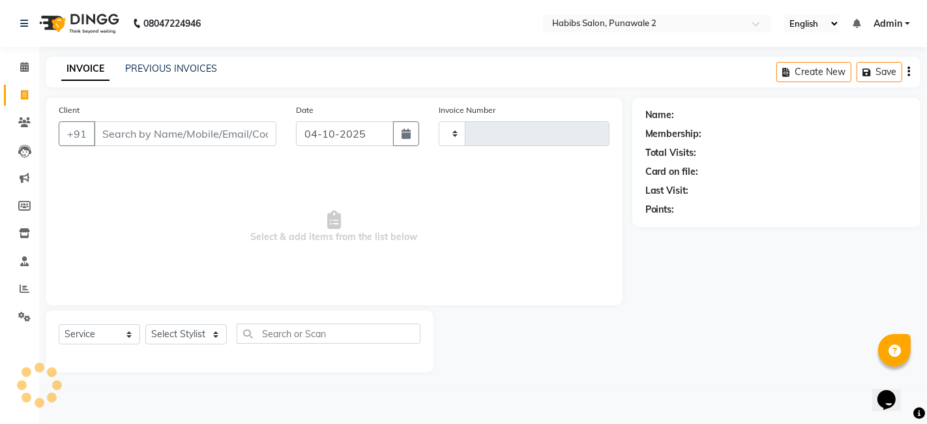
type input "1586"
select select "8475"
click at [331, 138] on input "04-10-2025" at bounding box center [345, 133] width 98 height 25
select select "10"
select select "2025"
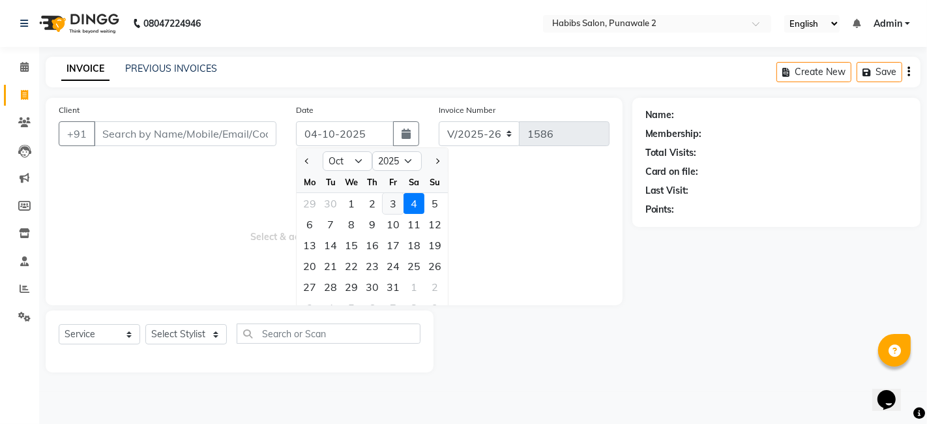
click at [388, 202] on div "3" at bounding box center [393, 203] width 21 height 21
type input "03-10-2025"
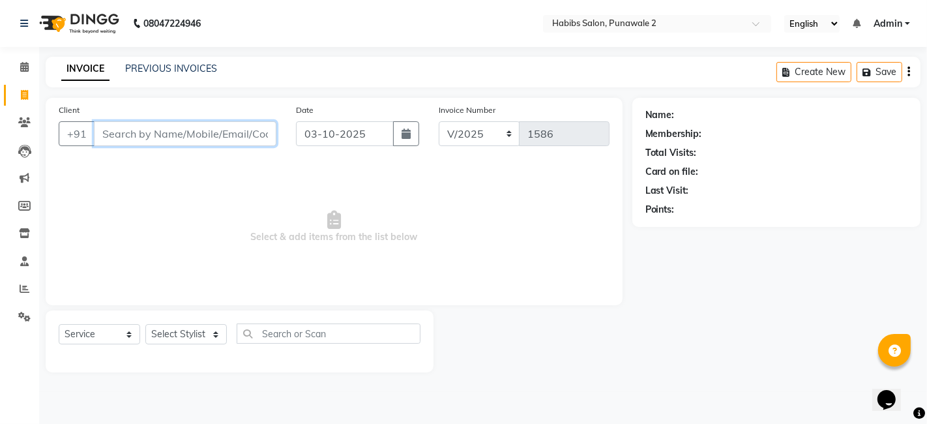
click at [246, 128] on input "Client" at bounding box center [185, 133] width 182 height 25
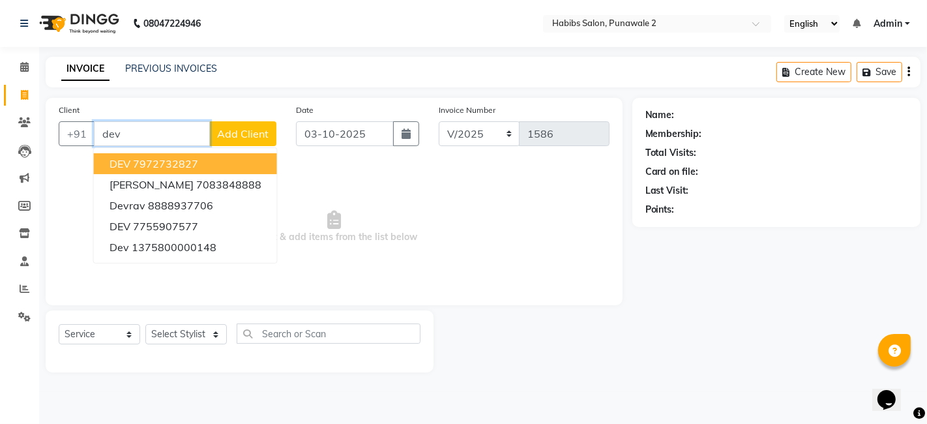
type input "dev"
